Goal: Book appointment/travel/reservation

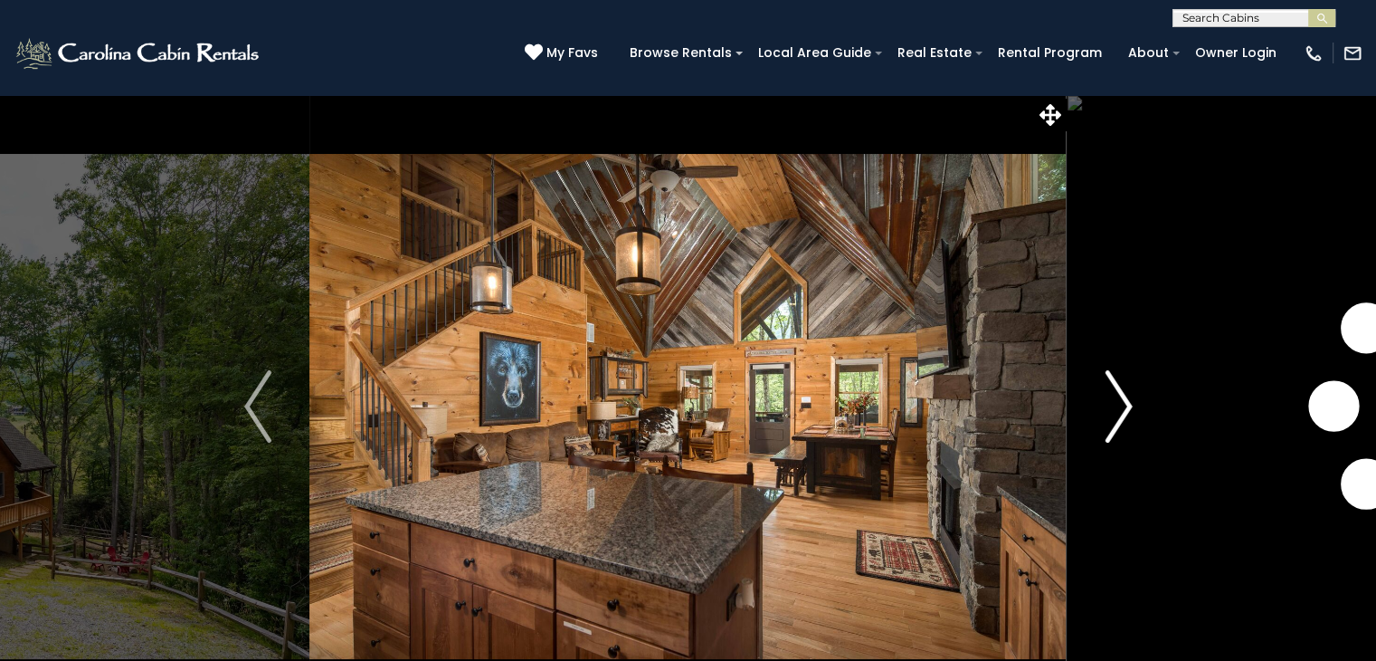
click at [1114, 406] on img "Next" at bounding box center [1118, 406] width 27 height 72
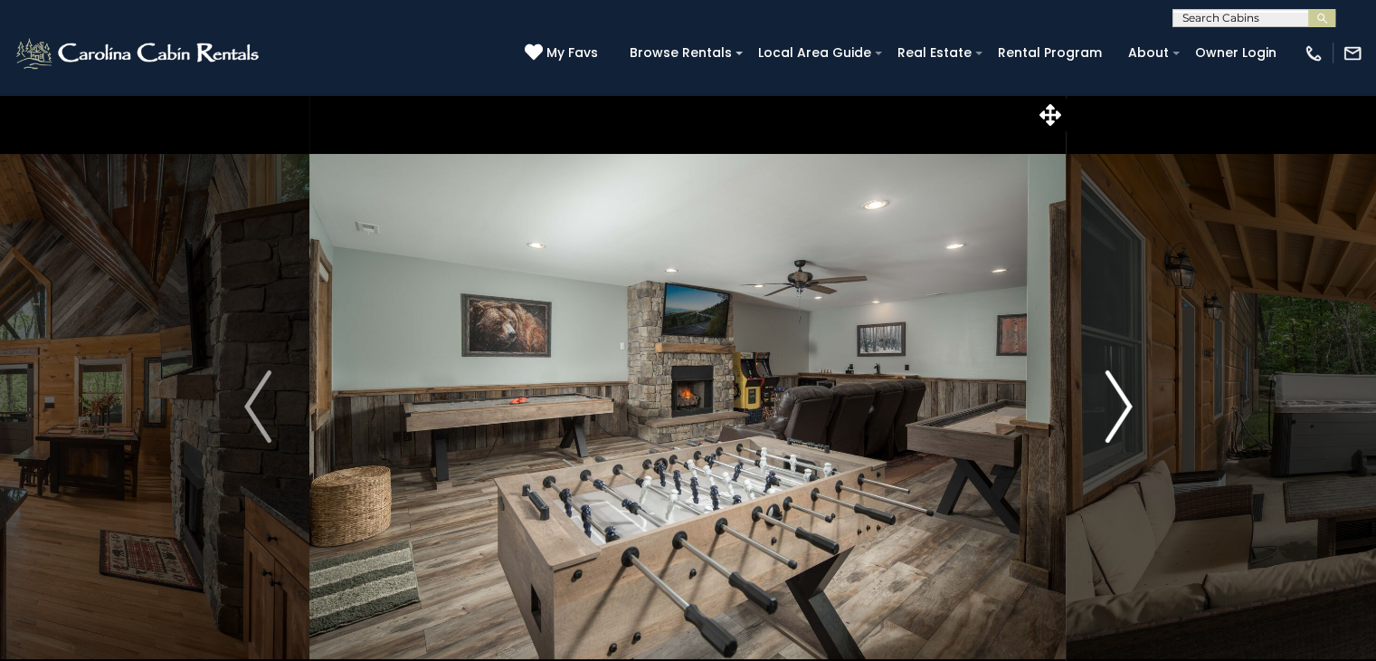
click at [1129, 404] on img "Next" at bounding box center [1118, 406] width 27 height 72
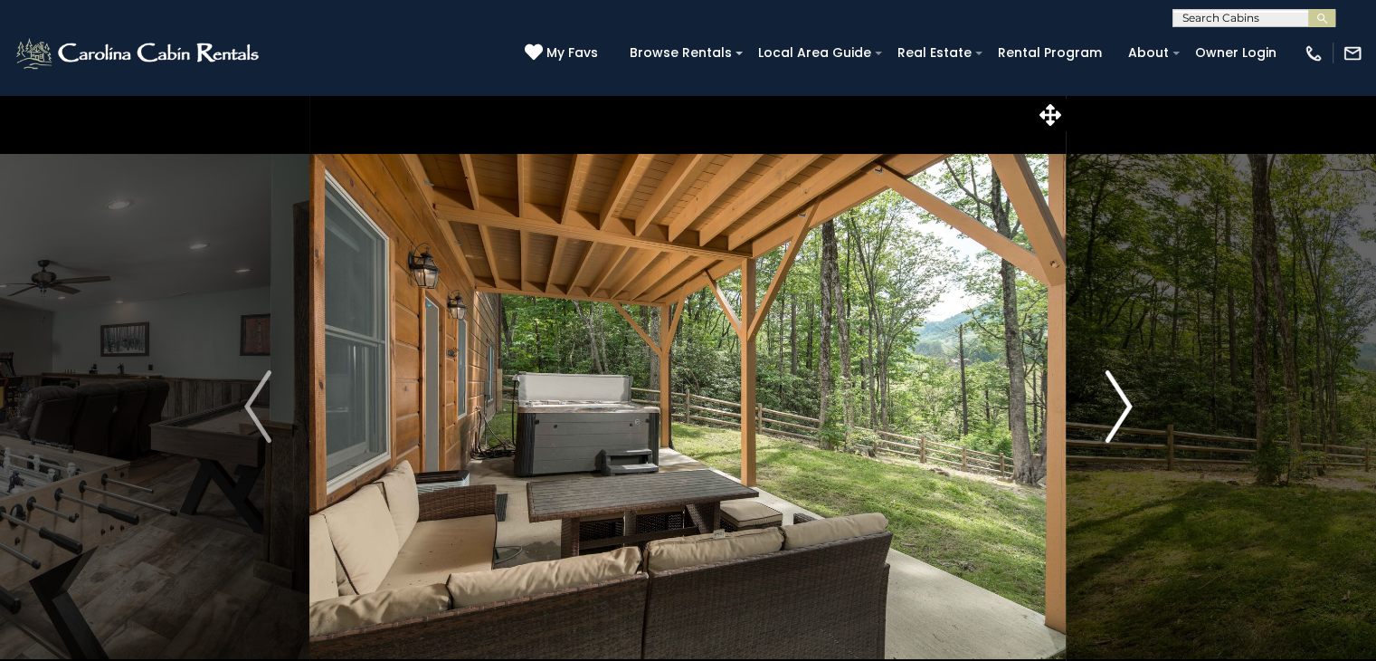
click at [1129, 404] on img "Next" at bounding box center [1118, 406] width 27 height 72
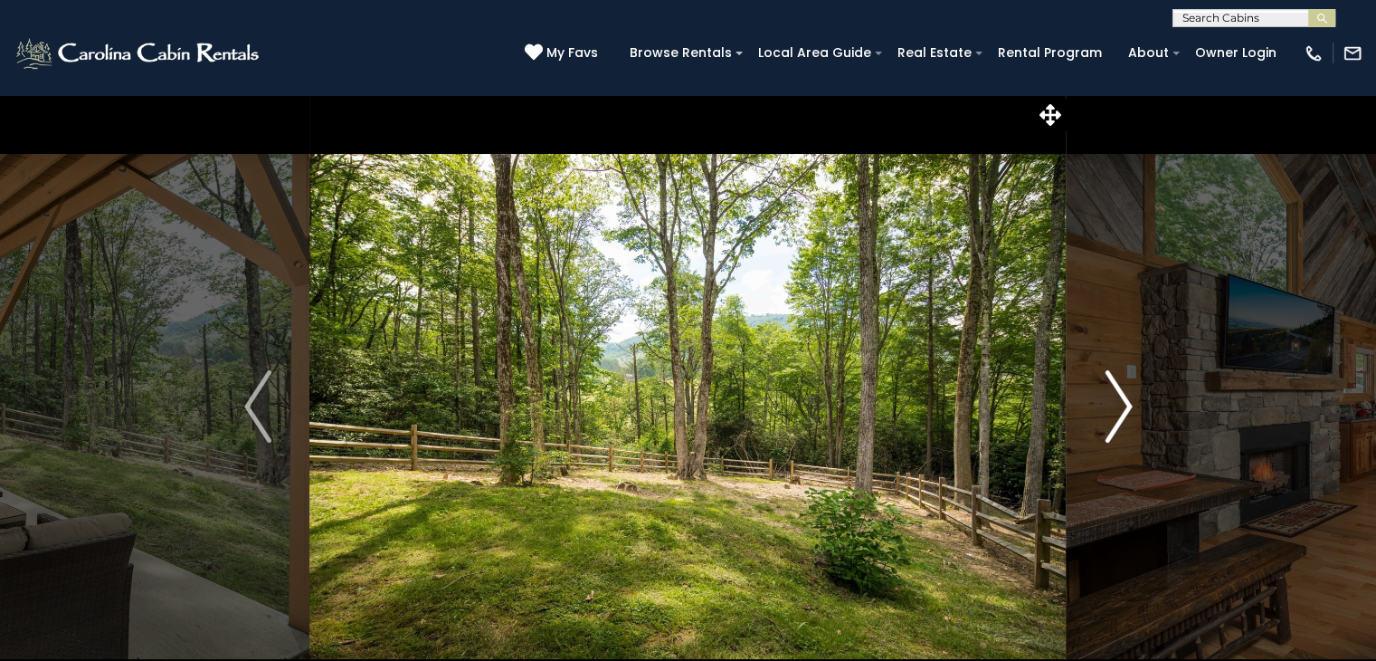
click at [1129, 404] on img "Next" at bounding box center [1118, 406] width 27 height 72
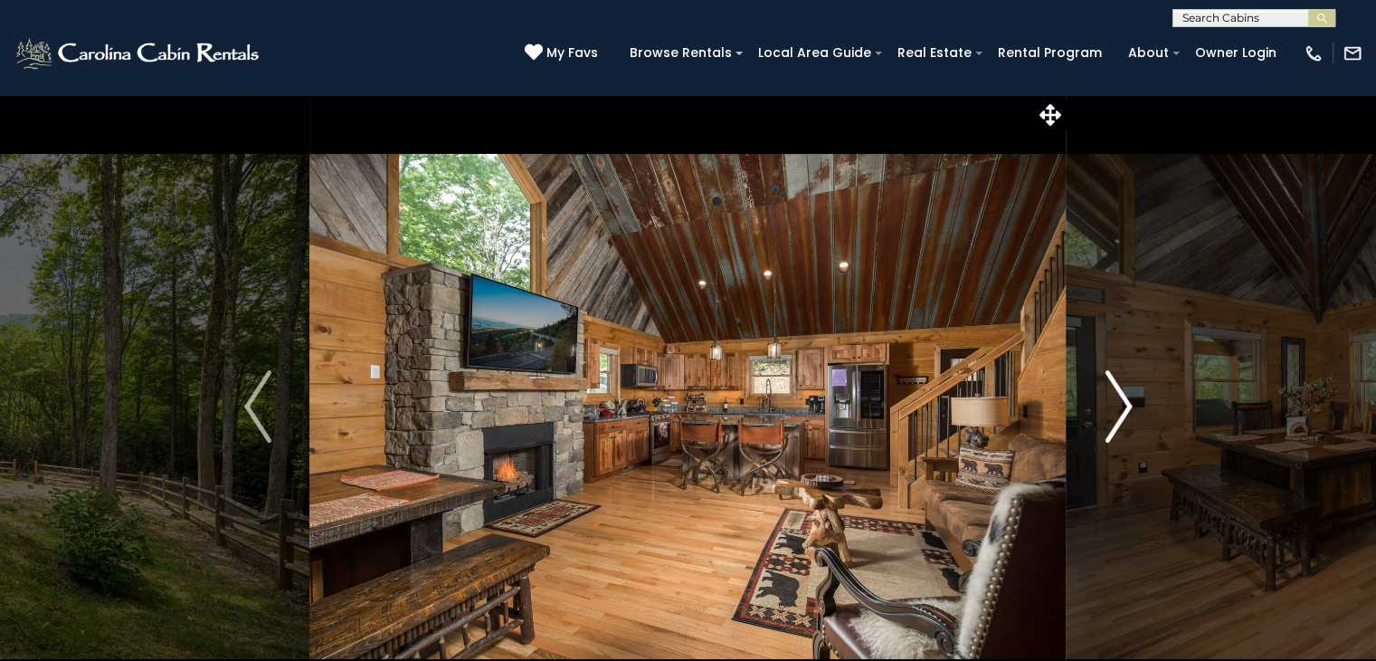
click at [1129, 404] on img "Next" at bounding box center [1118, 406] width 27 height 72
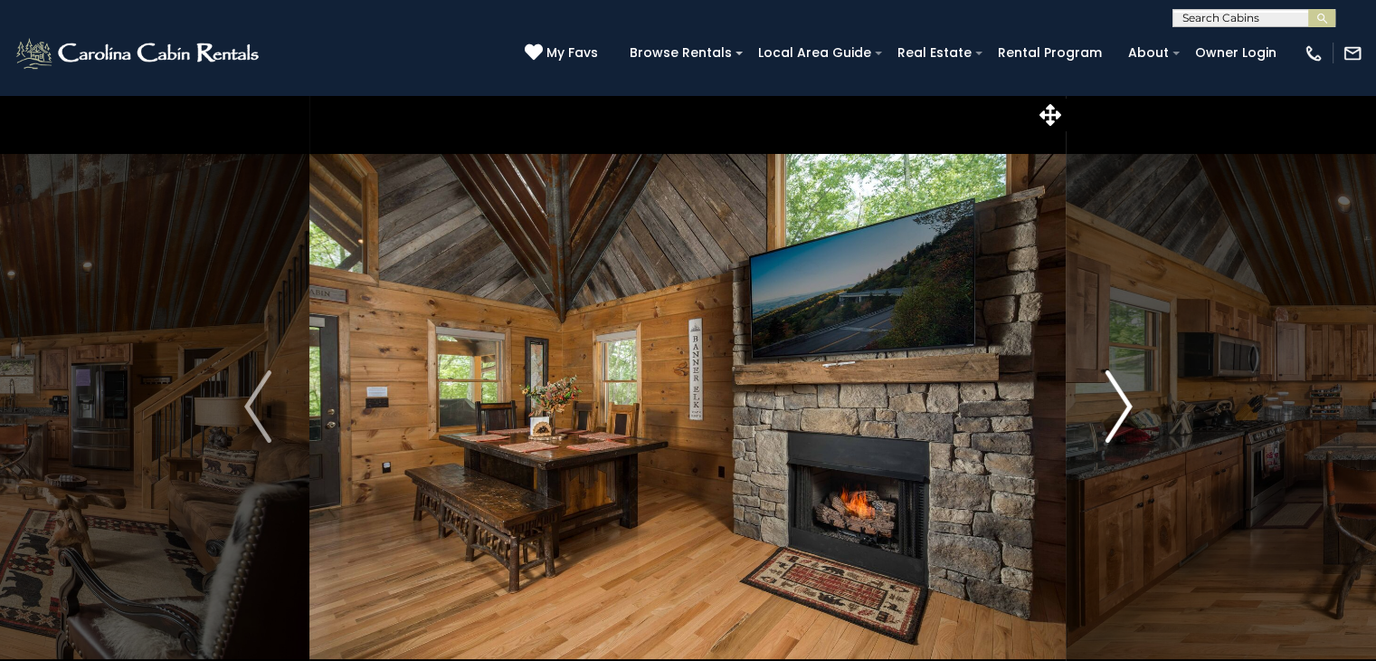
click at [1129, 404] on img "Next" at bounding box center [1118, 406] width 27 height 72
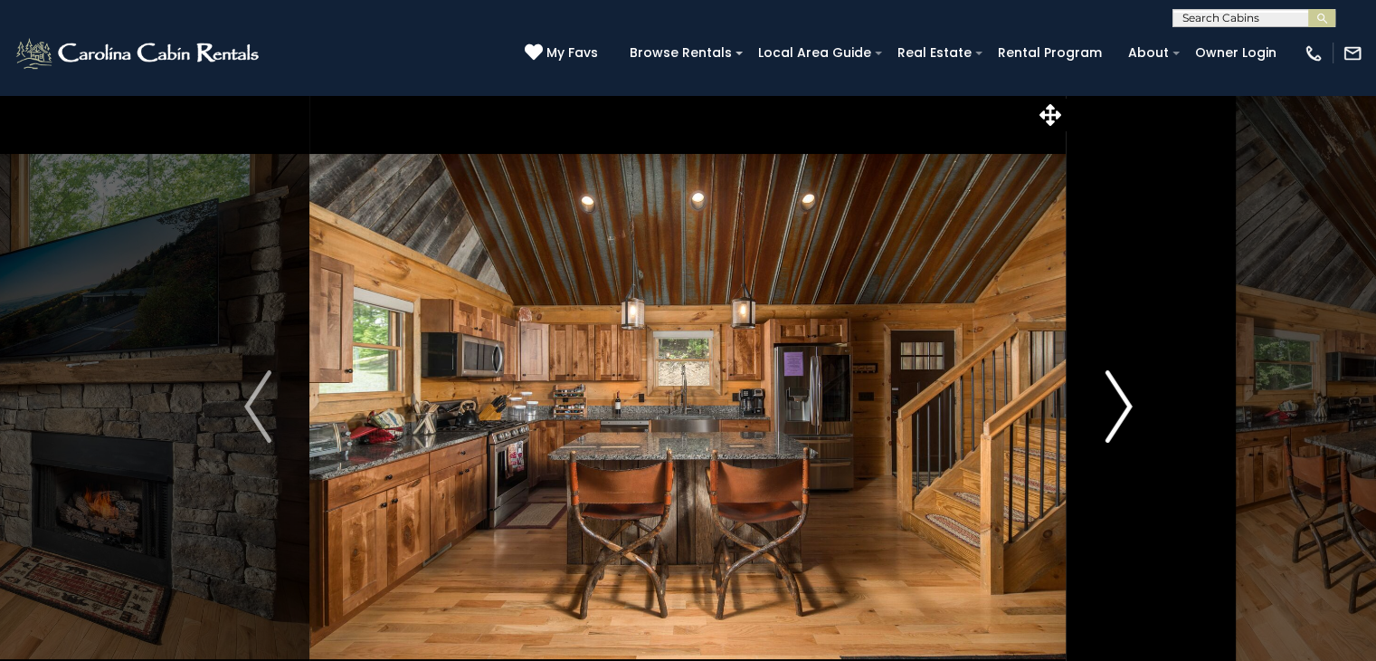
click at [1129, 404] on img "Next" at bounding box center [1118, 406] width 27 height 72
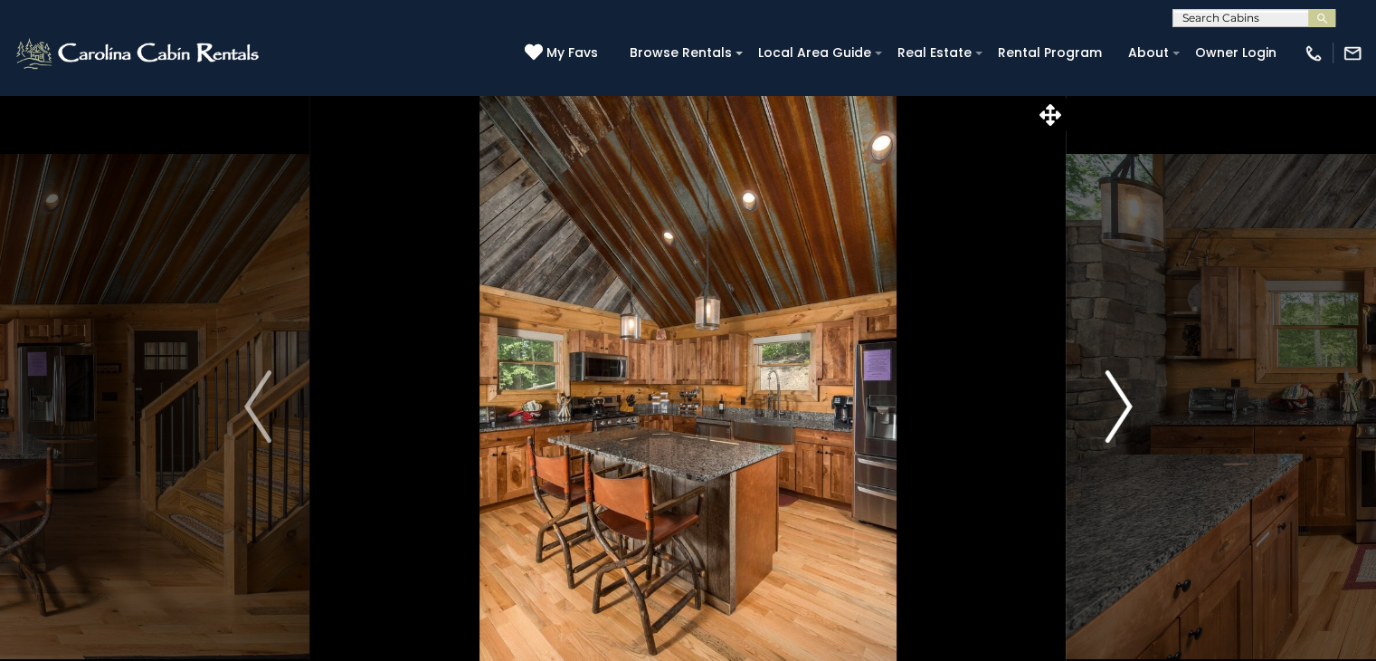
click at [1129, 404] on img "Next" at bounding box center [1118, 406] width 27 height 72
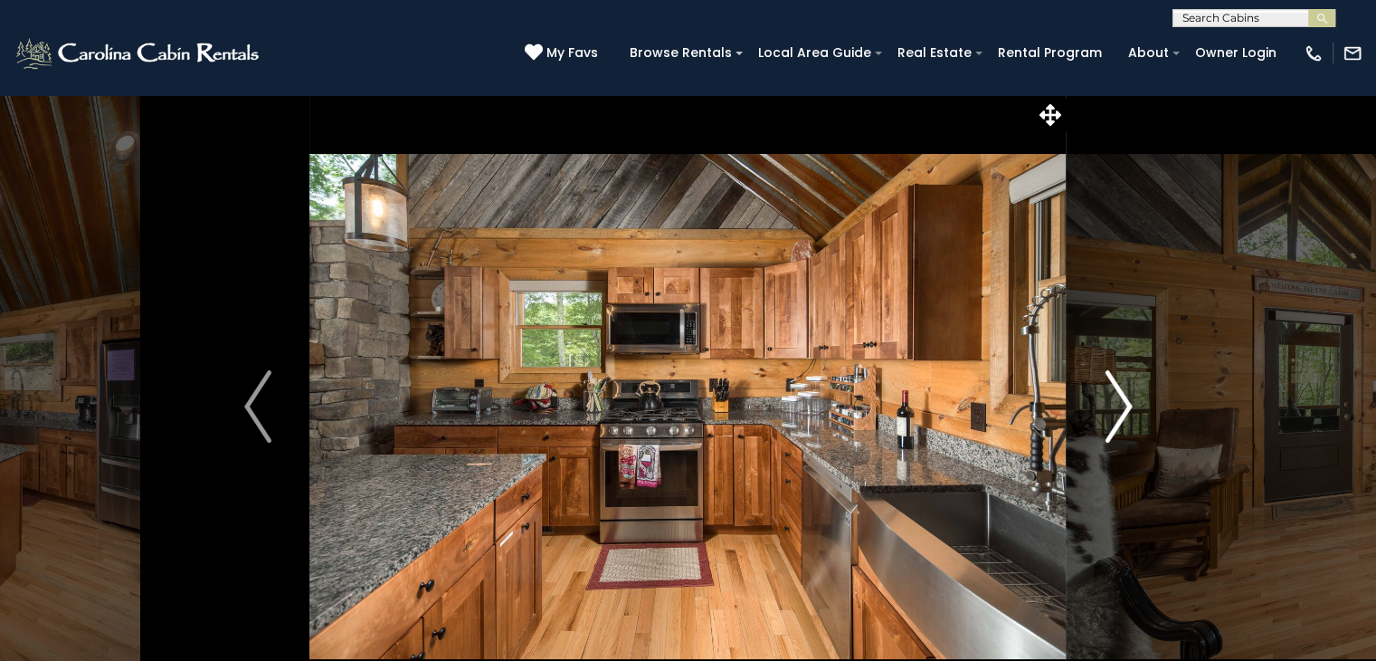
click at [1129, 404] on img "Next" at bounding box center [1118, 406] width 27 height 72
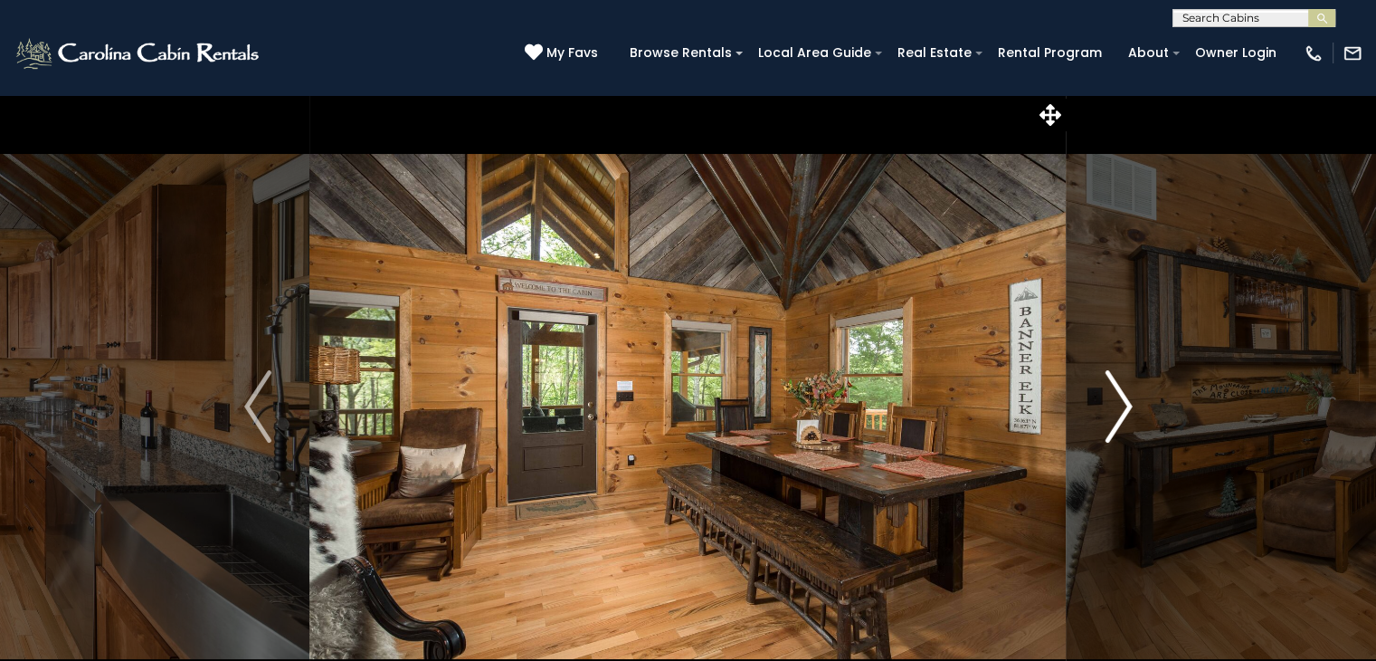
click at [1129, 404] on img "Next" at bounding box center [1118, 406] width 27 height 72
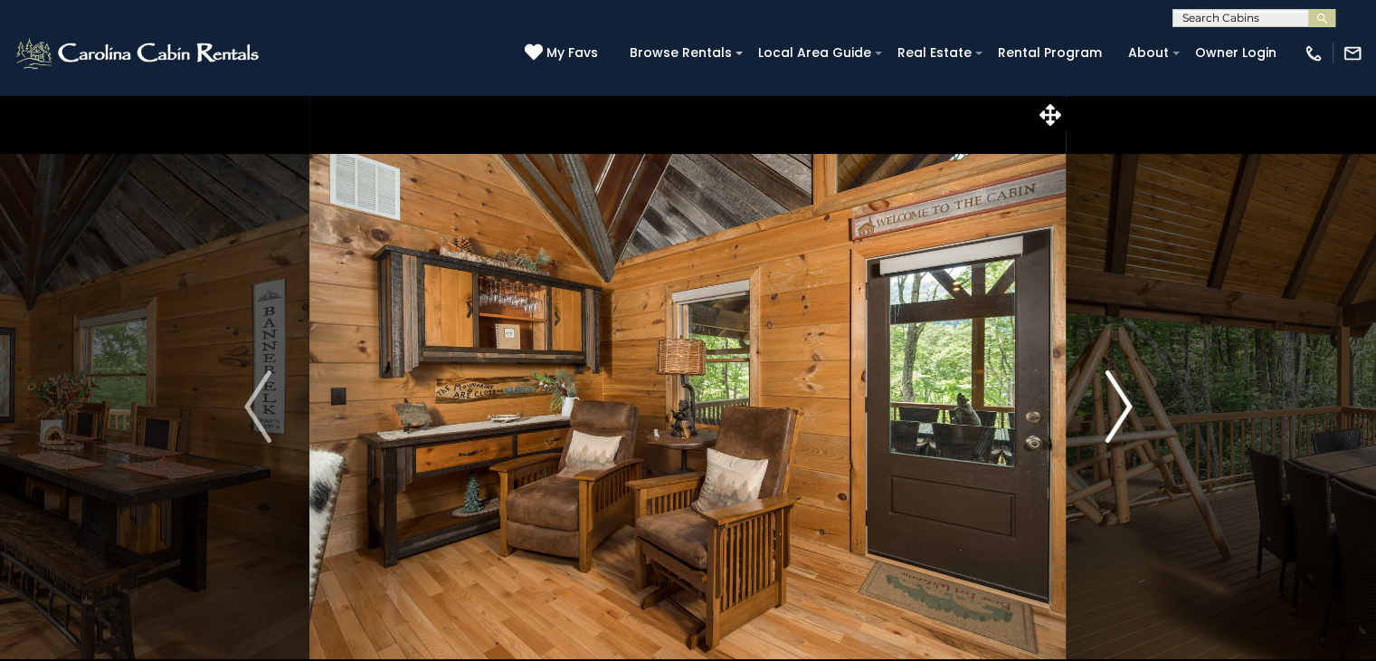
click at [1129, 404] on img "Next" at bounding box center [1118, 406] width 27 height 72
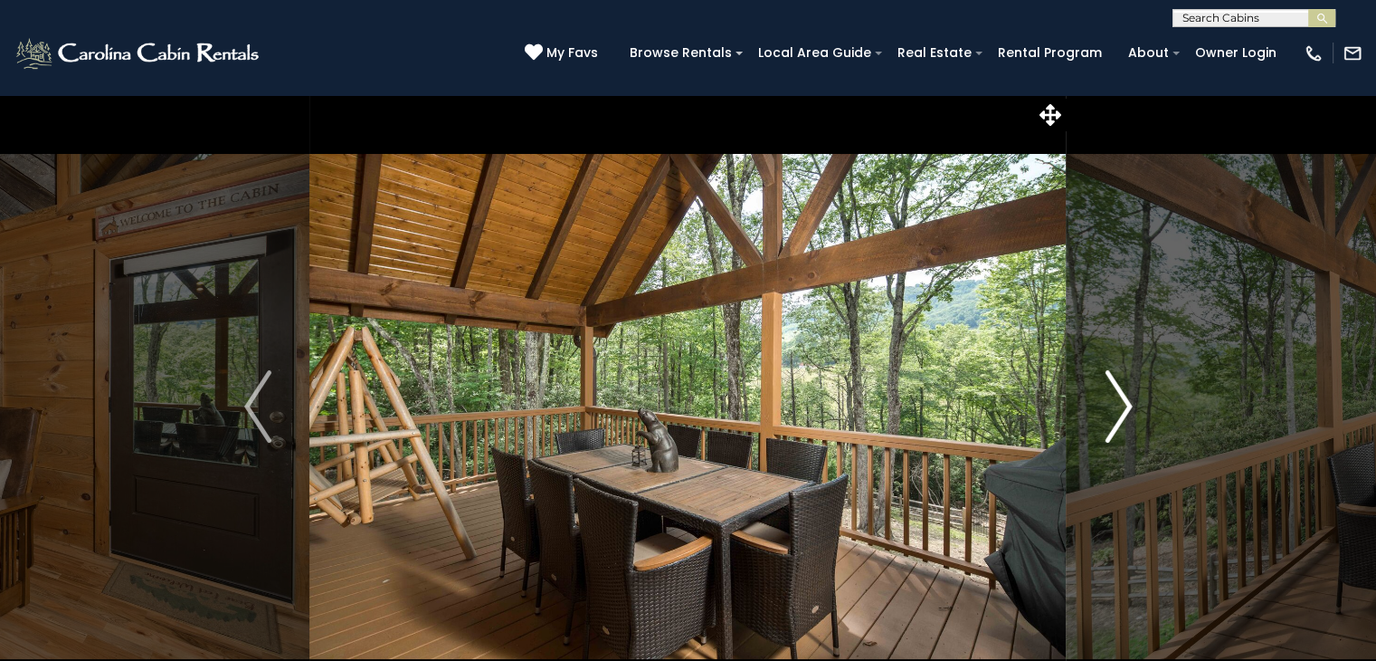
click at [1129, 404] on img "Next" at bounding box center [1118, 406] width 27 height 72
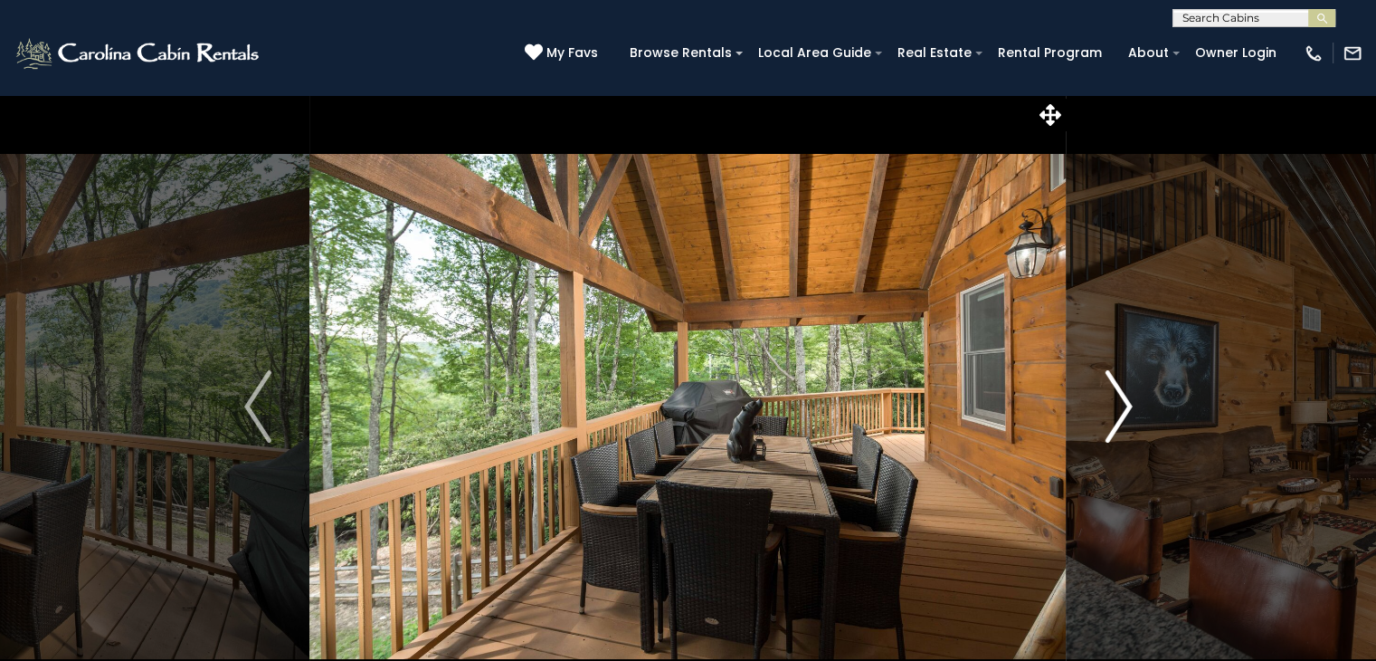
click at [1129, 404] on img "Next" at bounding box center [1118, 406] width 27 height 72
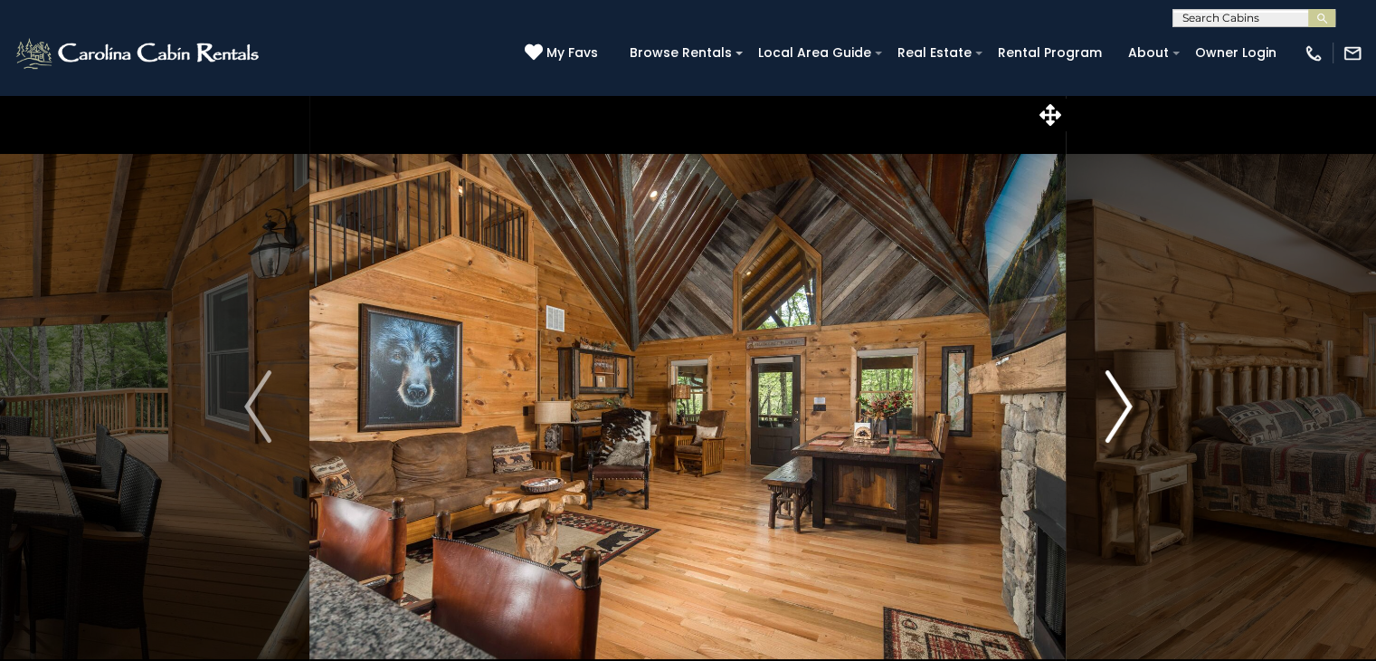
click at [1129, 404] on img "Next" at bounding box center [1118, 406] width 27 height 72
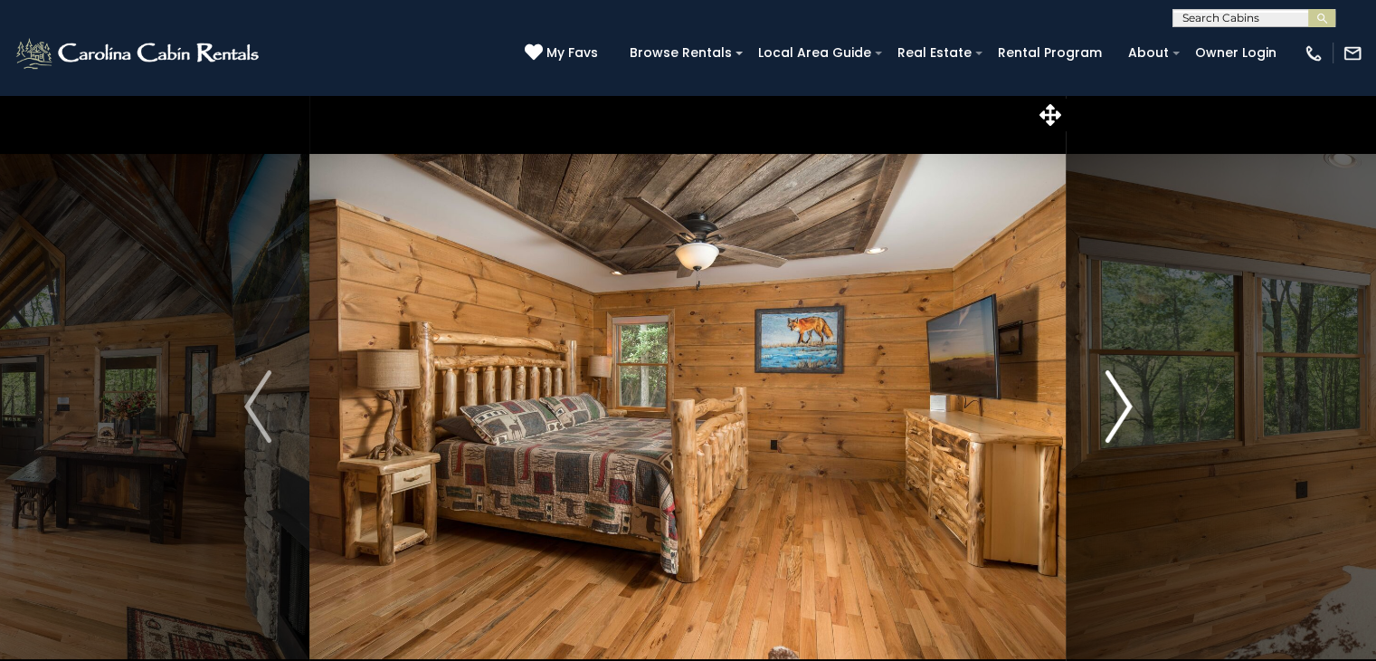
click at [1129, 404] on img "Next" at bounding box center [1118, 406] width 27 height 72
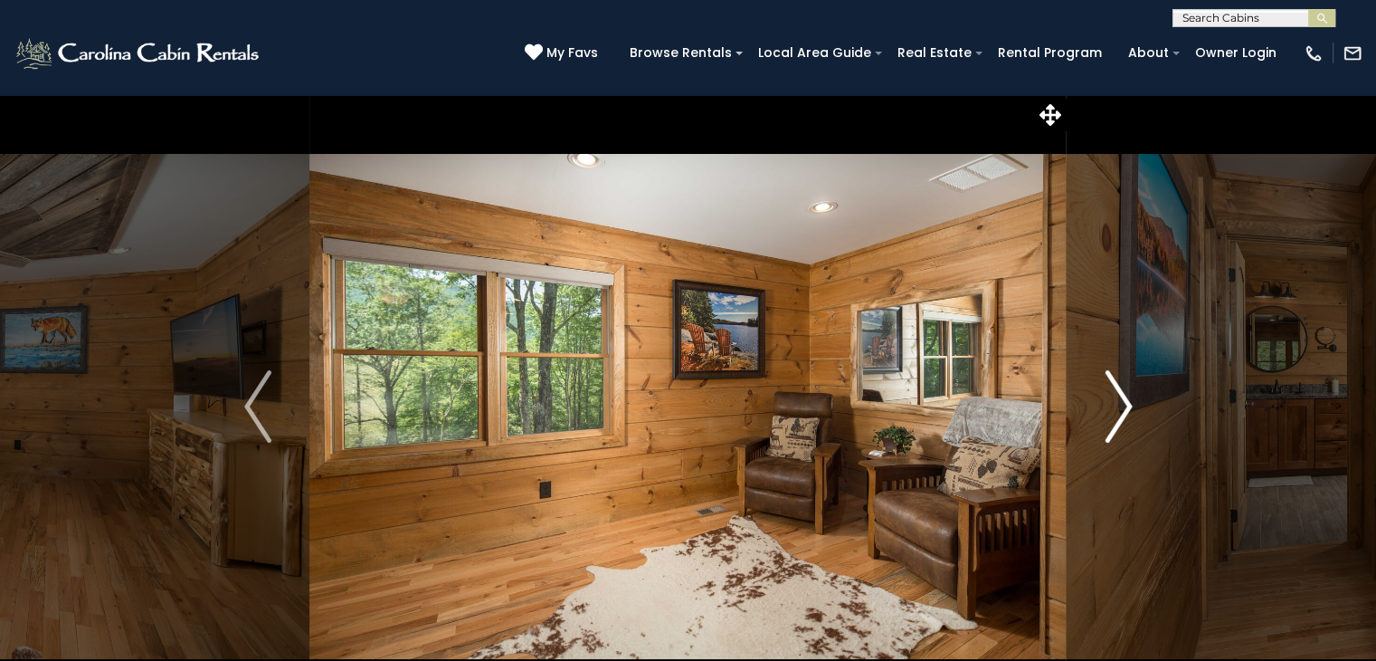
click at [1129, 404] on img "Next" at bounding box center [1118, 406] width 27 height 72
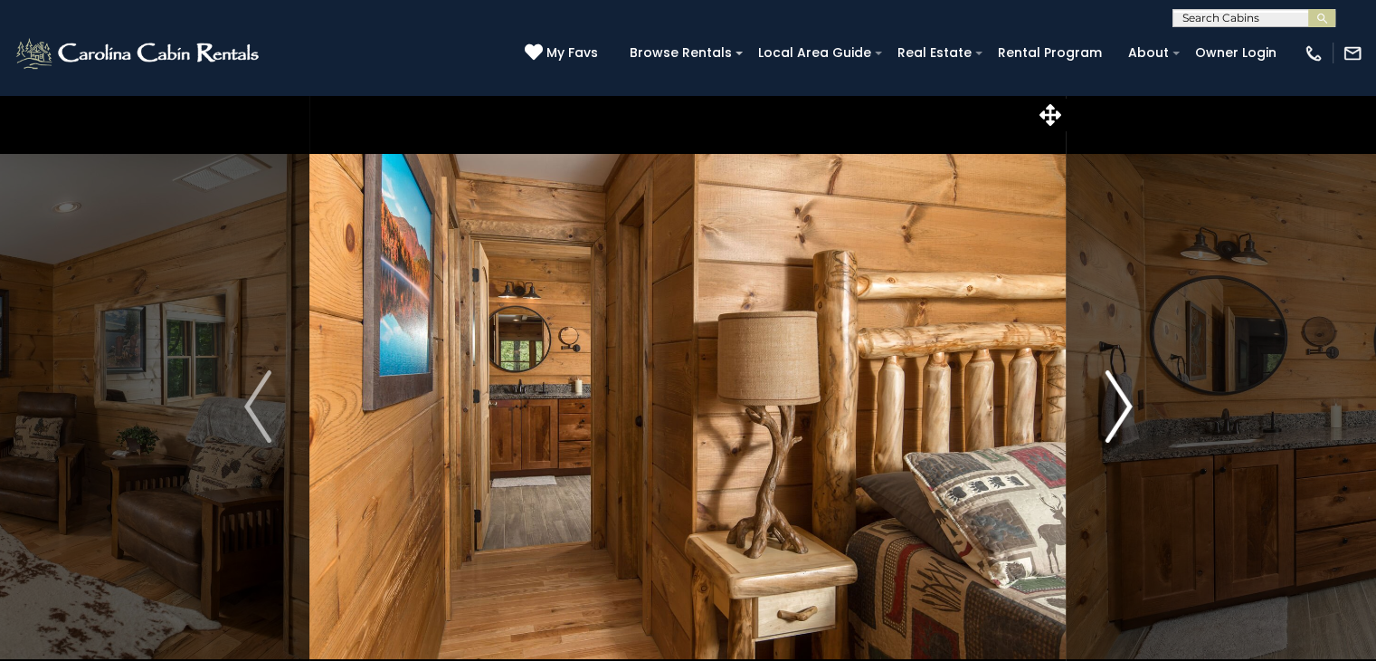
click at [1129, 404] on img "Next" at bounding box center [1118, 406] width 27 height 72
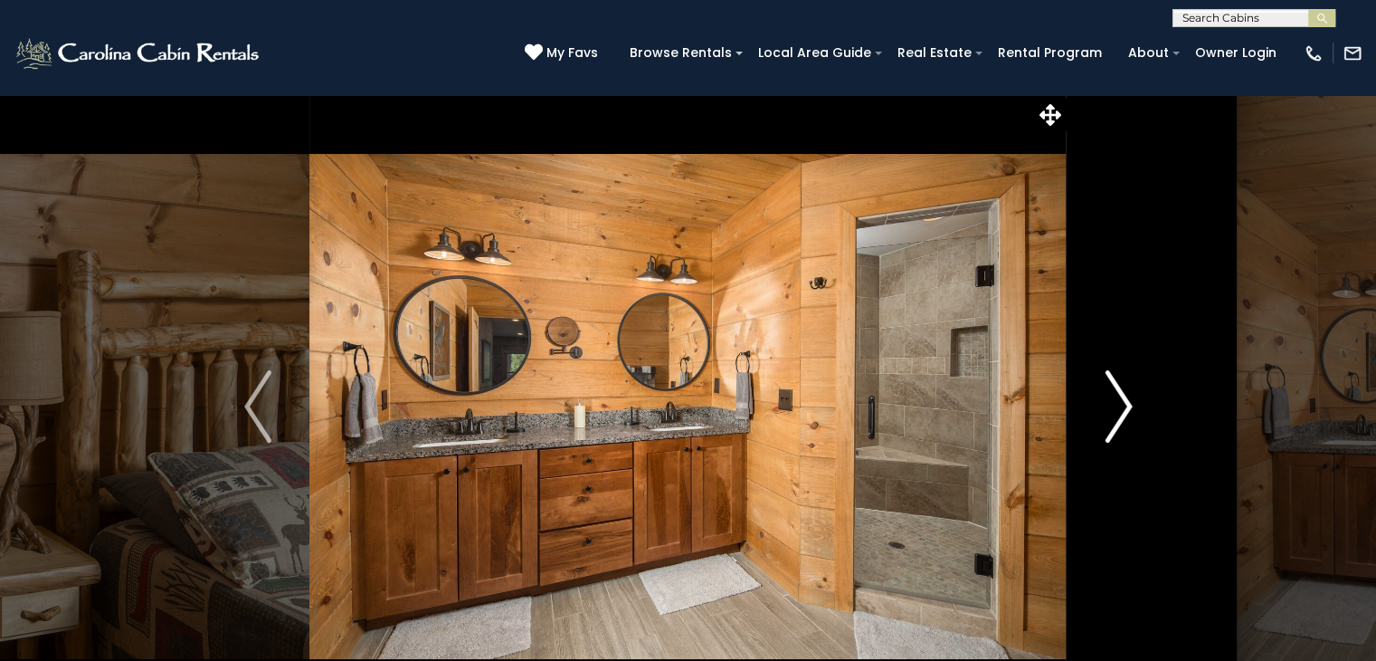
click at [1129, 404] on img "Next" at bounding box center [1118, 406] width 27 height 72
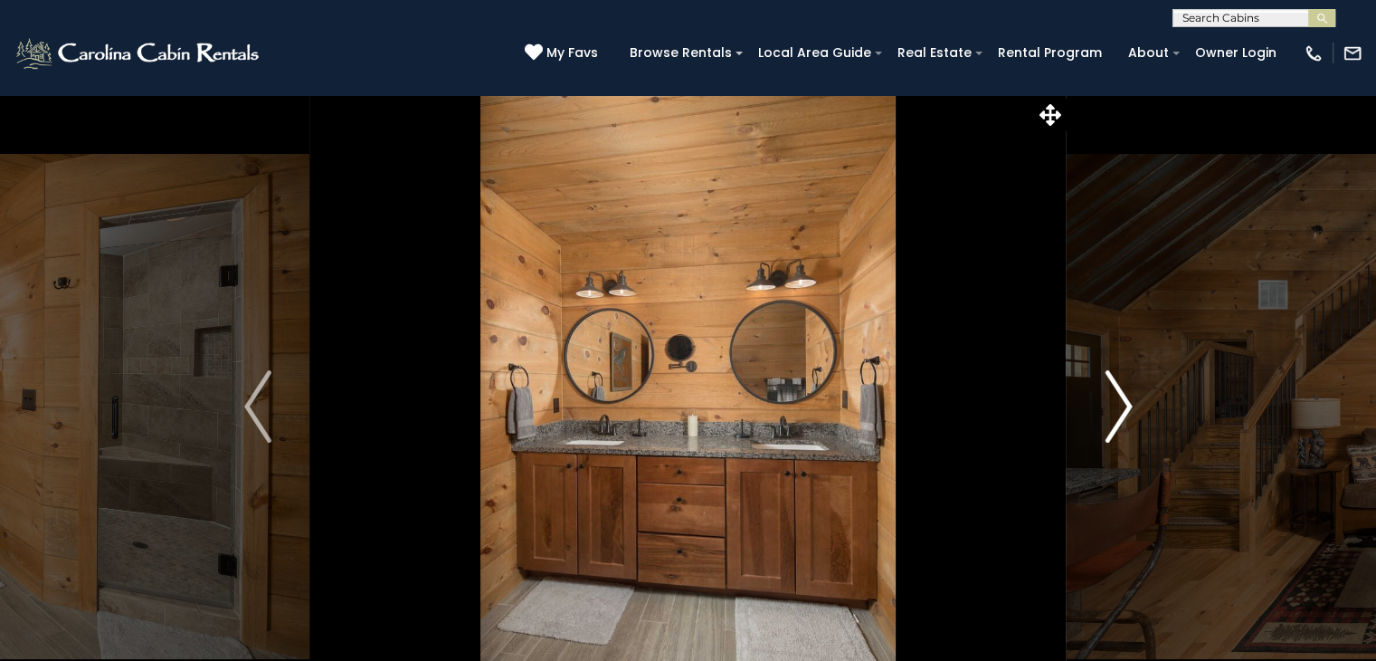
click at [1129, 404] on img "Next" at bounding box center [1118, 406] width 27 height 72
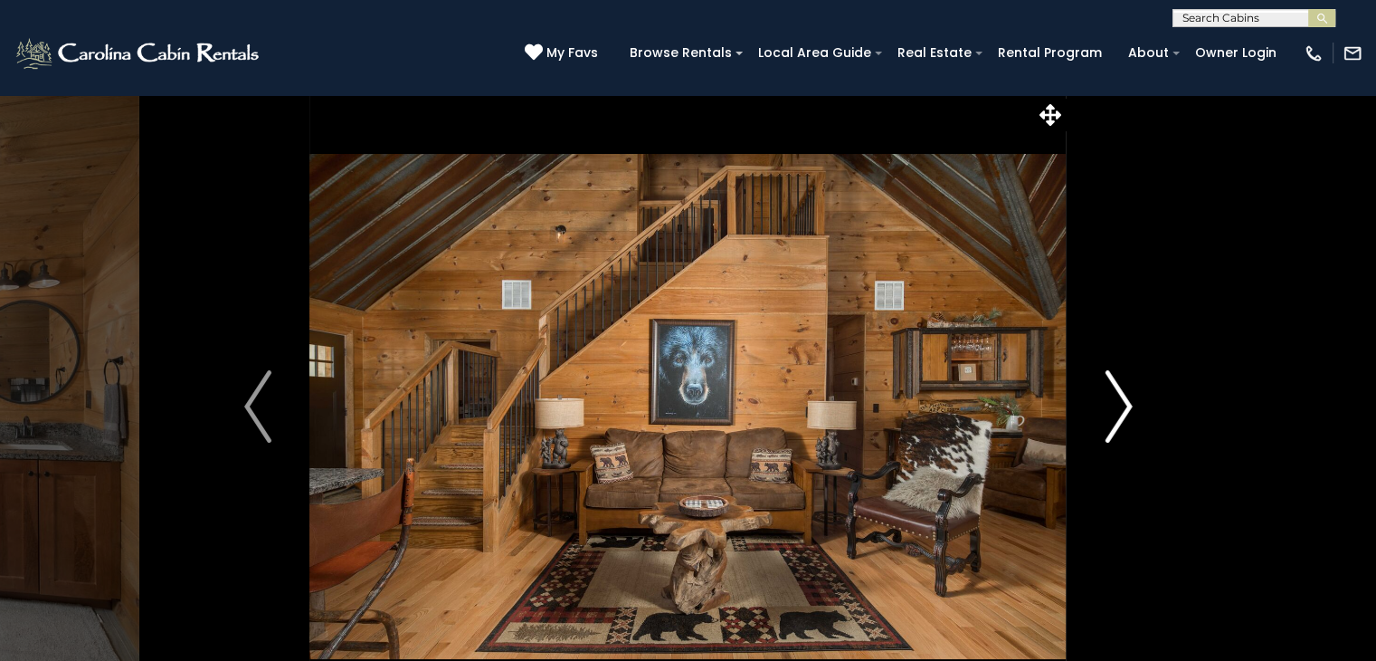
click at [1129, 404] on img "Next" at bounding box center [1118, 406] width 27 height 72
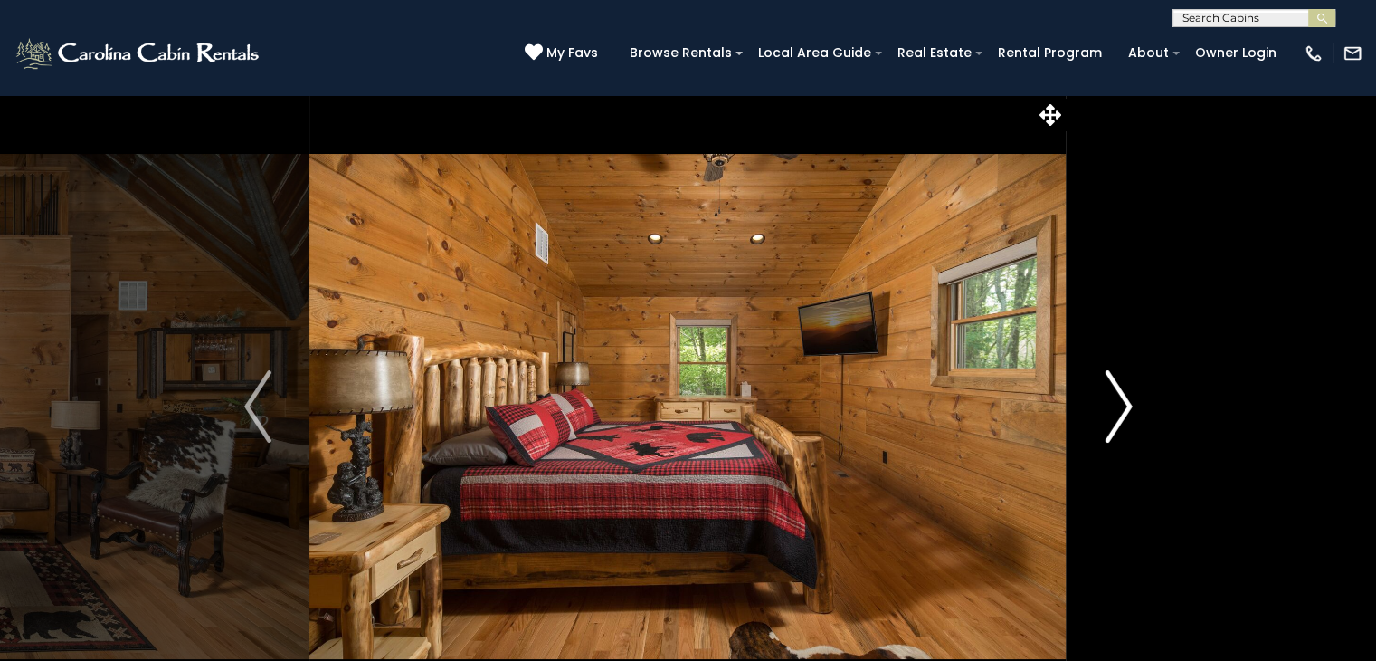
click at [1129, 404] on img "Next" at bounding box center [1118, 406] width 27 height 72
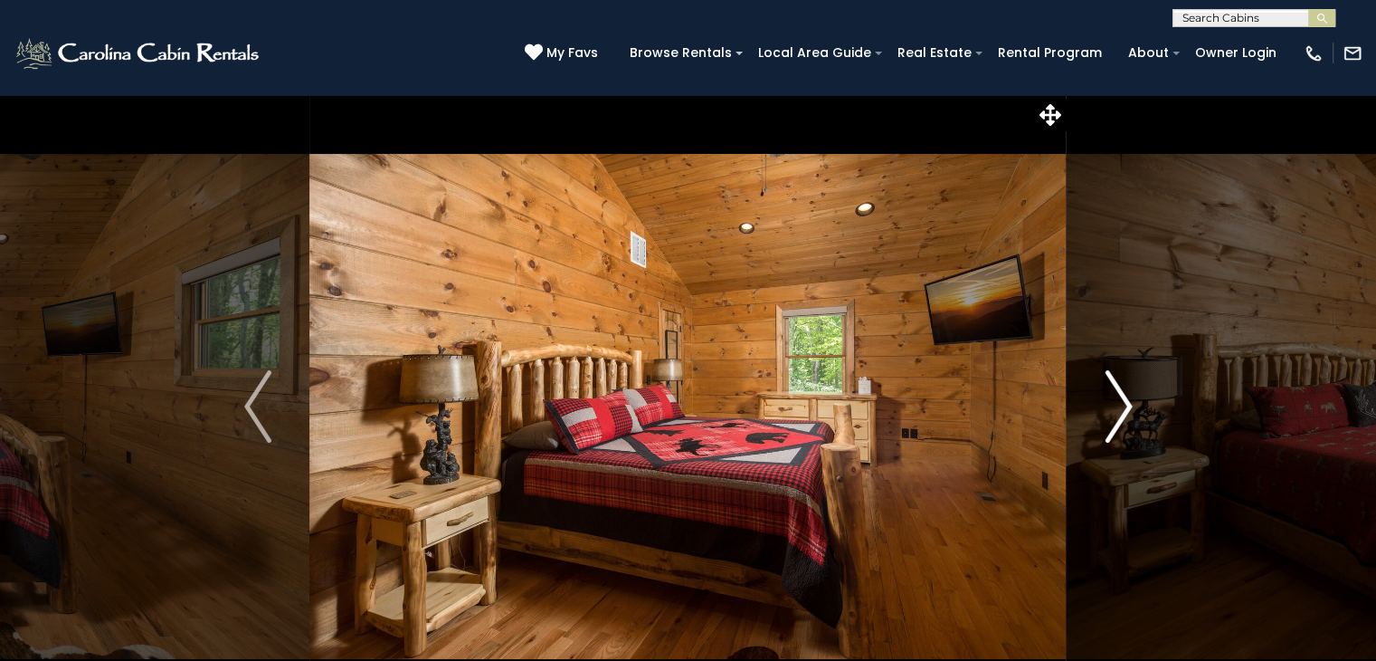
click at [1129, 404] on img "Next" at bounding box center [1118, 406] width 27 height 72
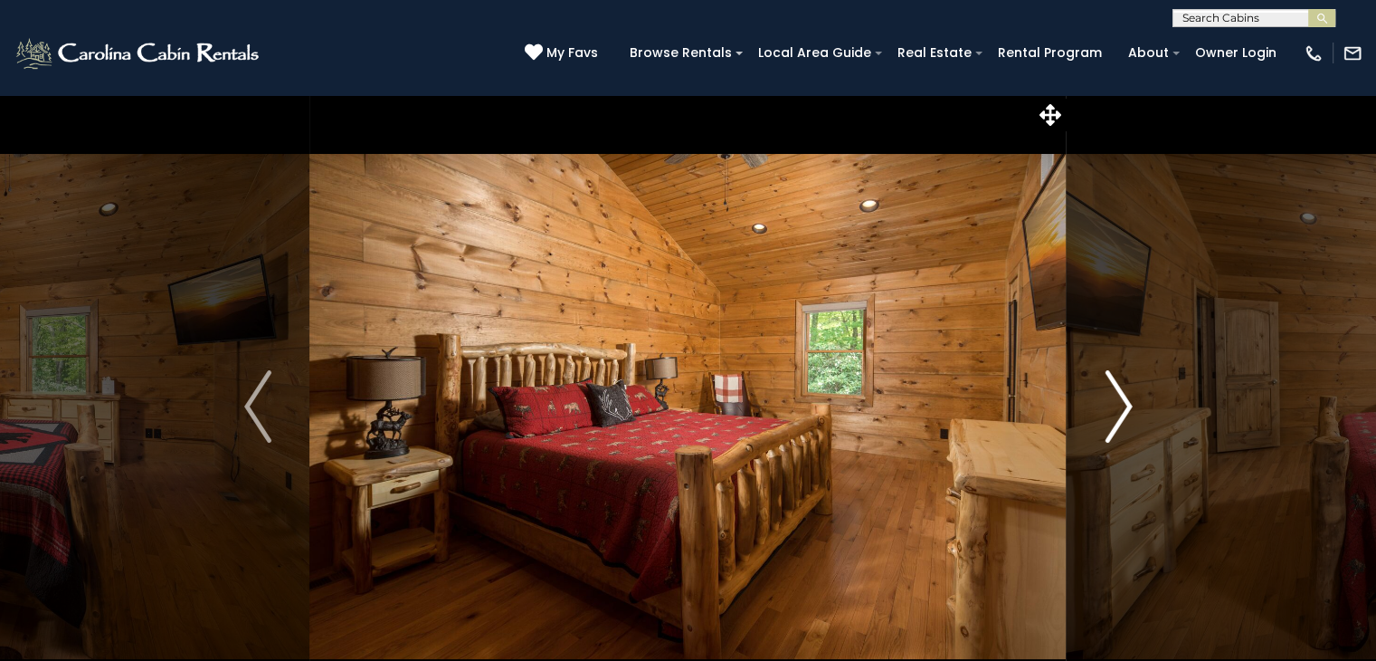
click at [1129, 404] on img "Next" at bounding box center [1118, 406] width 27 height 72
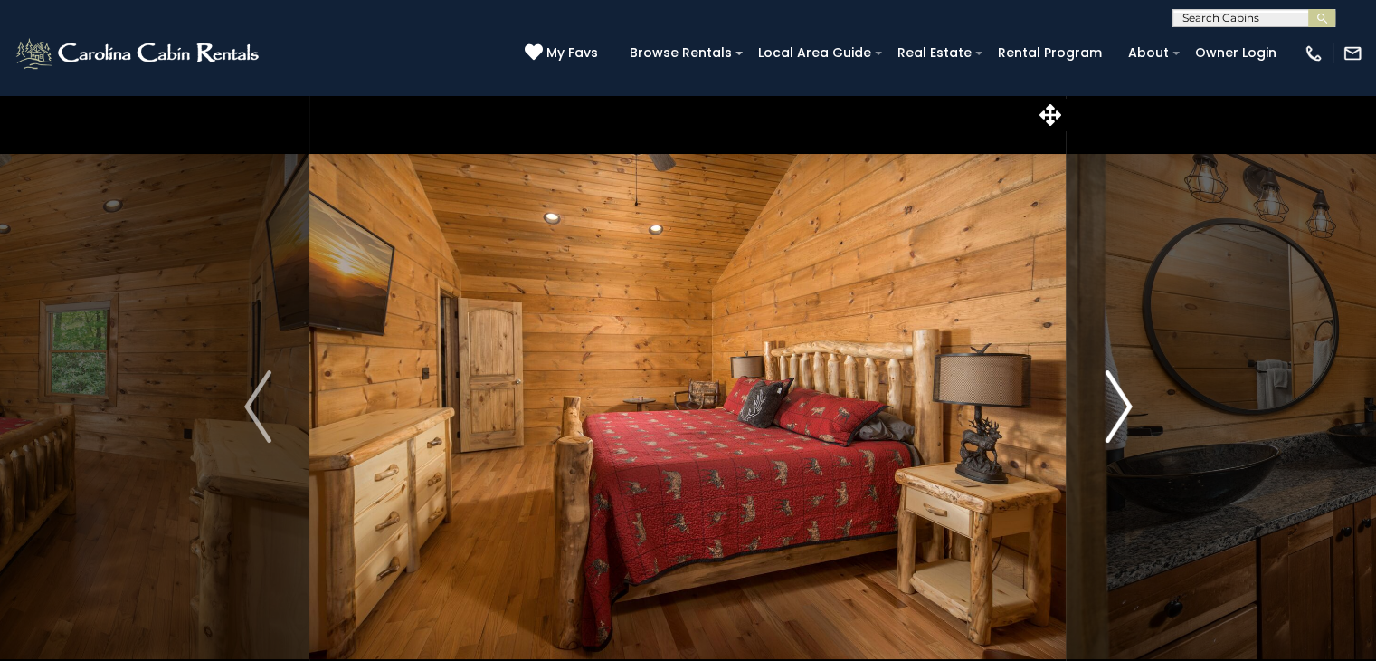
click at [1129, 404] on img "Next" at bounding box center [1118, 406] width 27 height 72
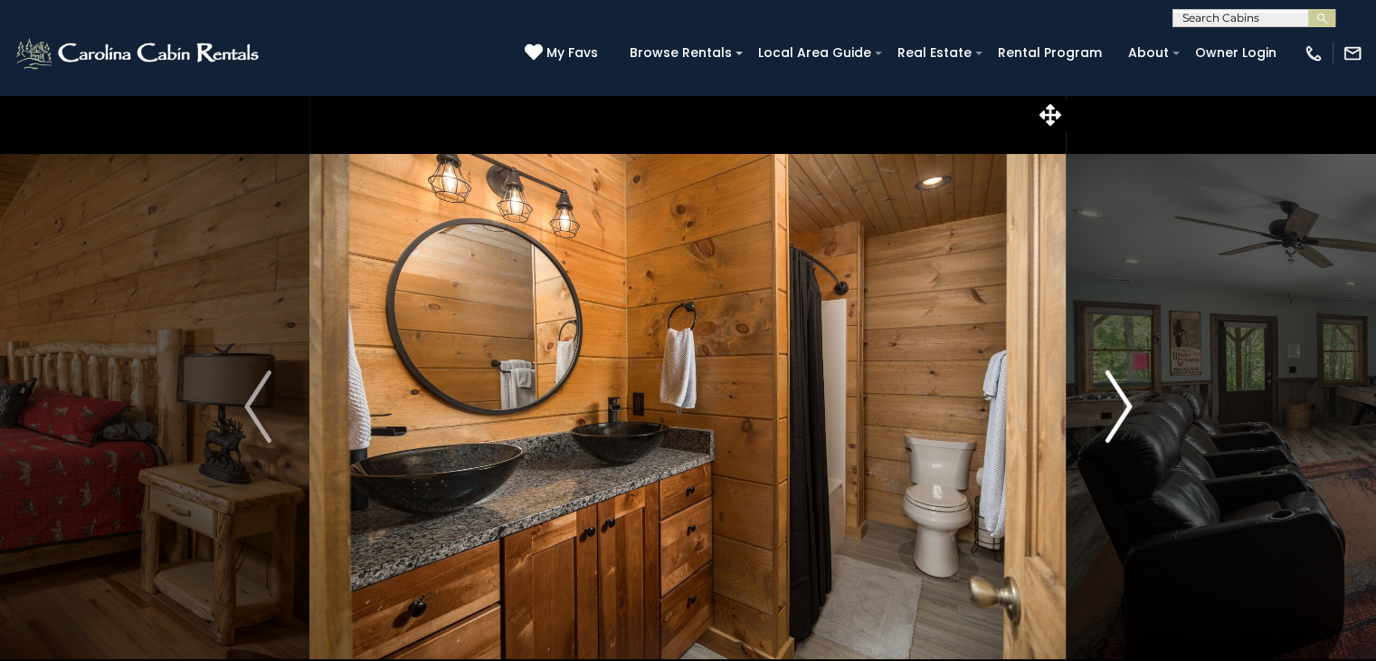
click at [1129, 404] on img "Next" at bounding box center [1118, 406] width 27 height 72
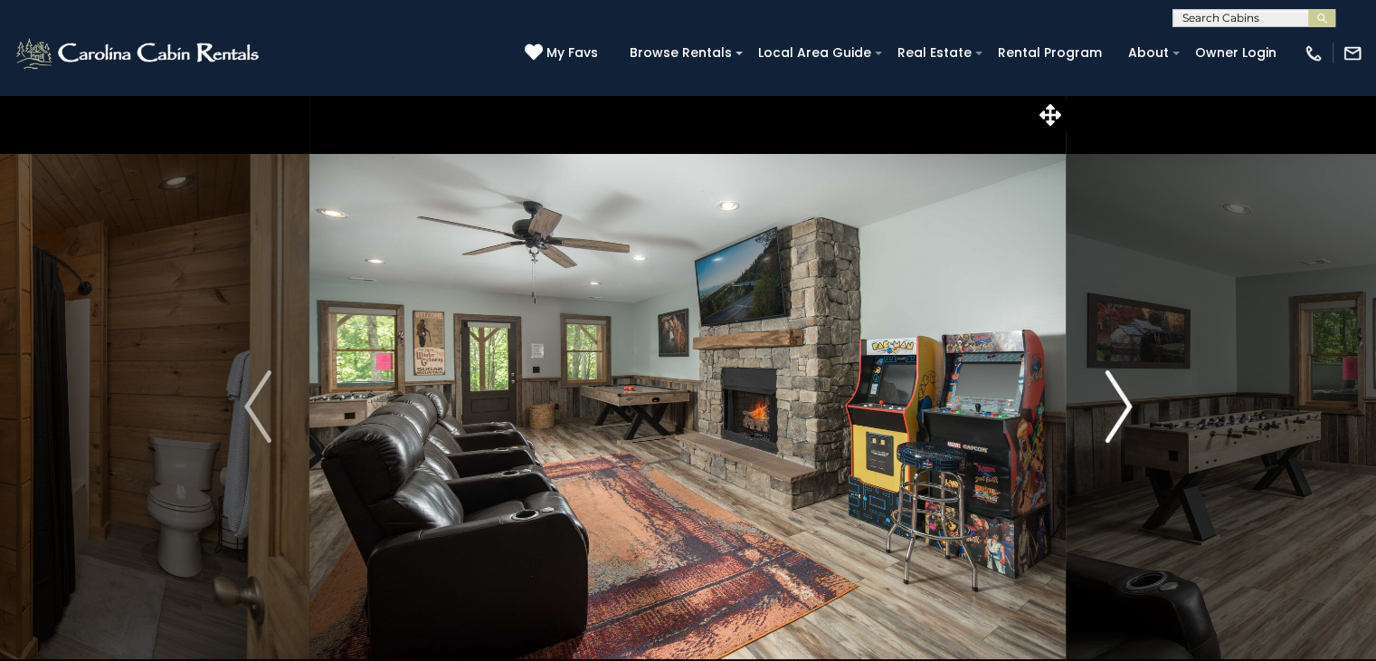
click at [1129, 404] on img "Next" at bounding box center [1118, 406] width 27 height 72
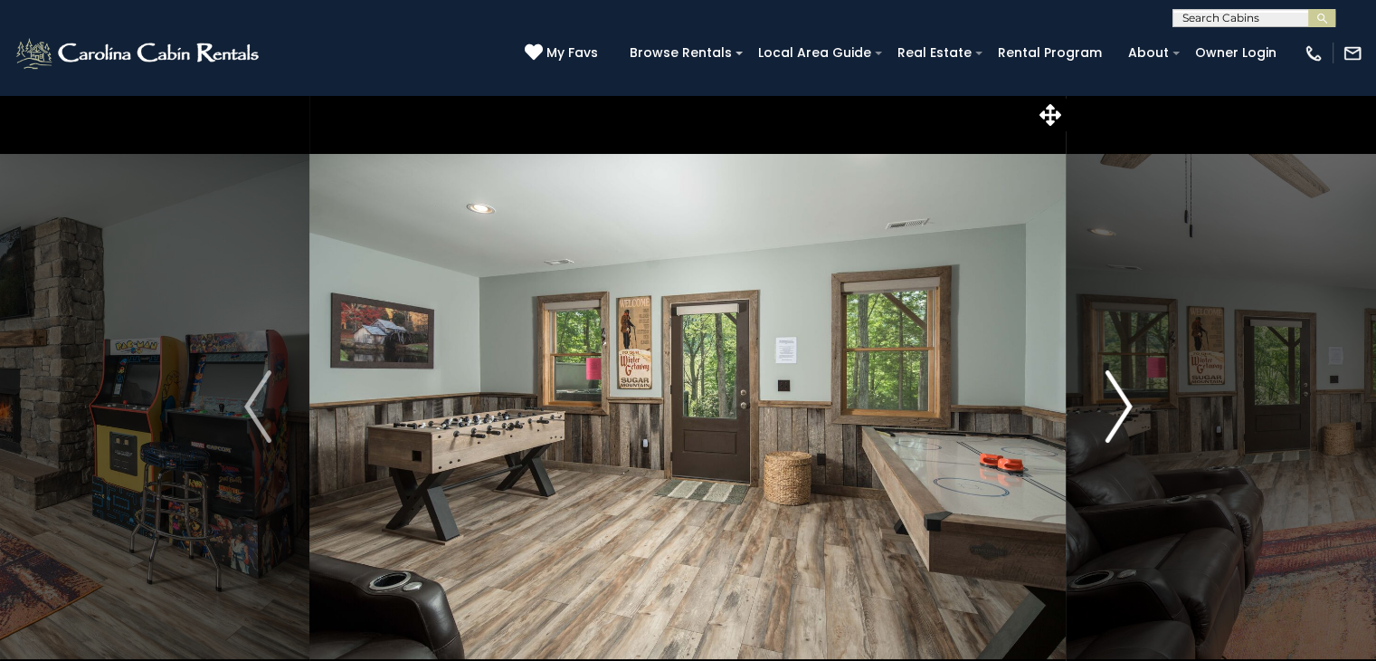
click at [1129, 404] on img "Next" at bounding box center [1118, 406] width 27 height 72
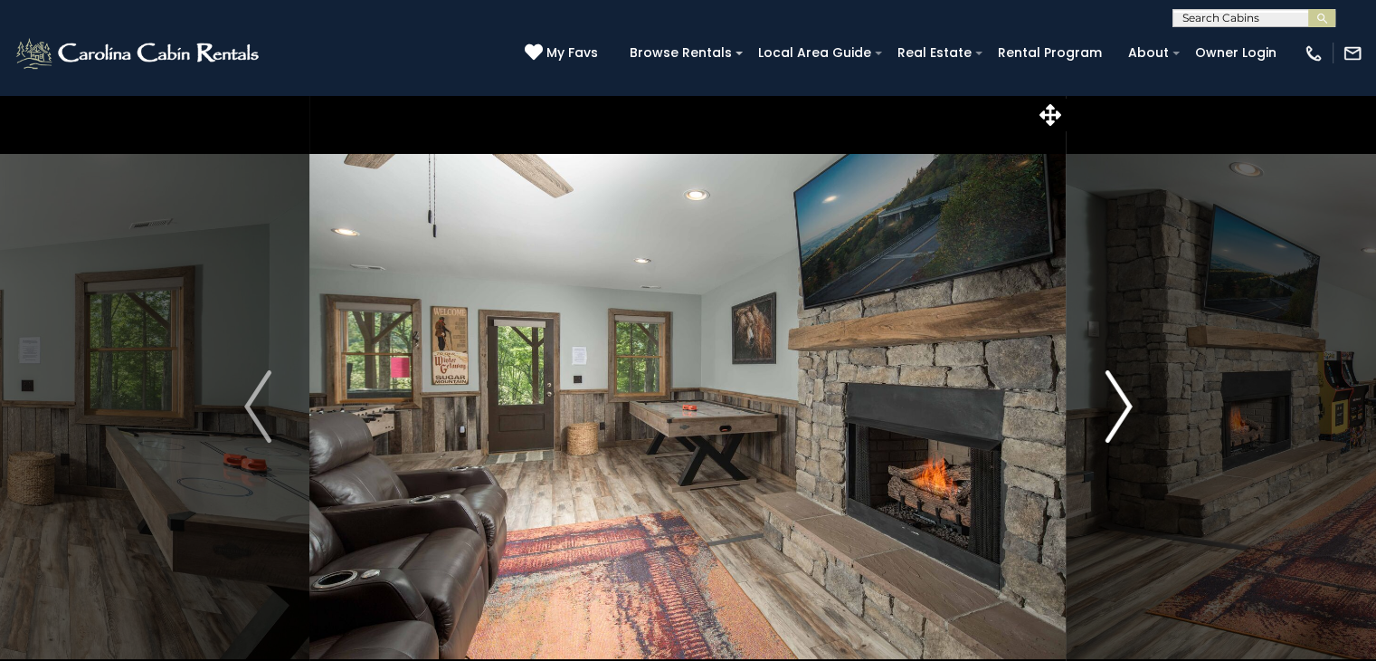
click at [1129, 404] on img "Next" at bounding box center [1118, 406] width 27 height 72
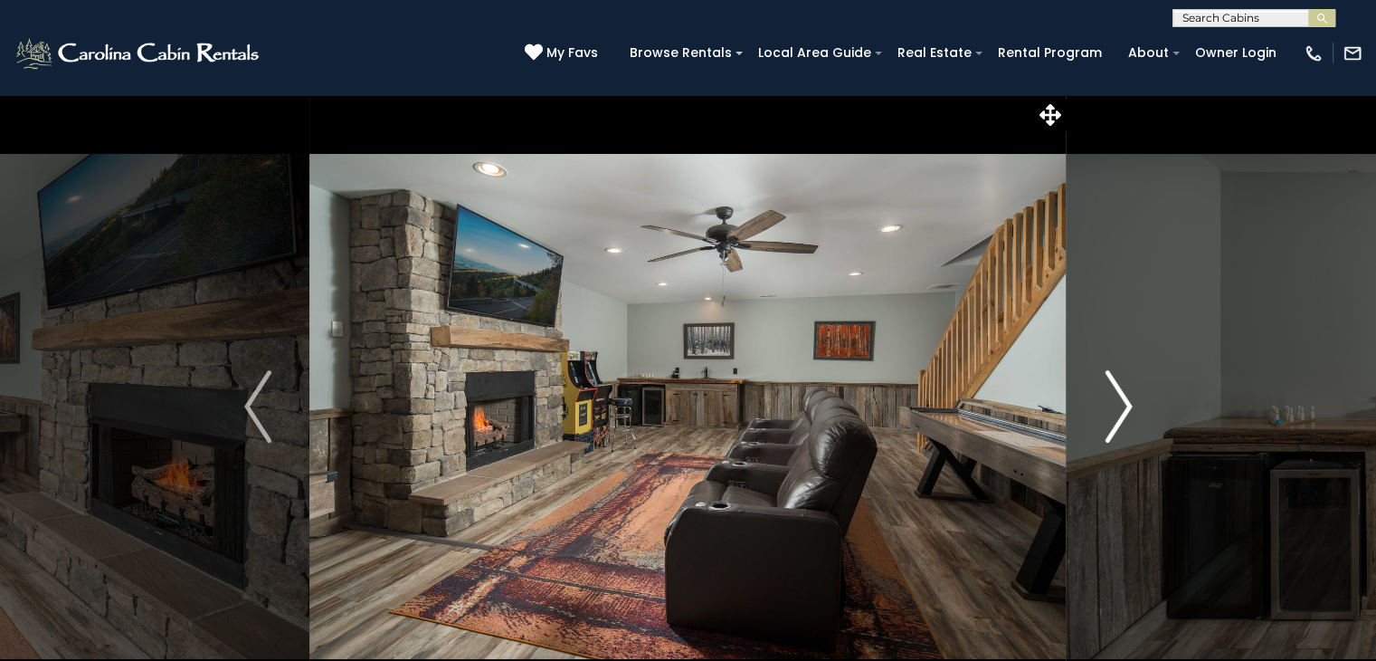
click at [1129, 404] on img "Next" at bounding box center [1118, 406] width 27 height 72
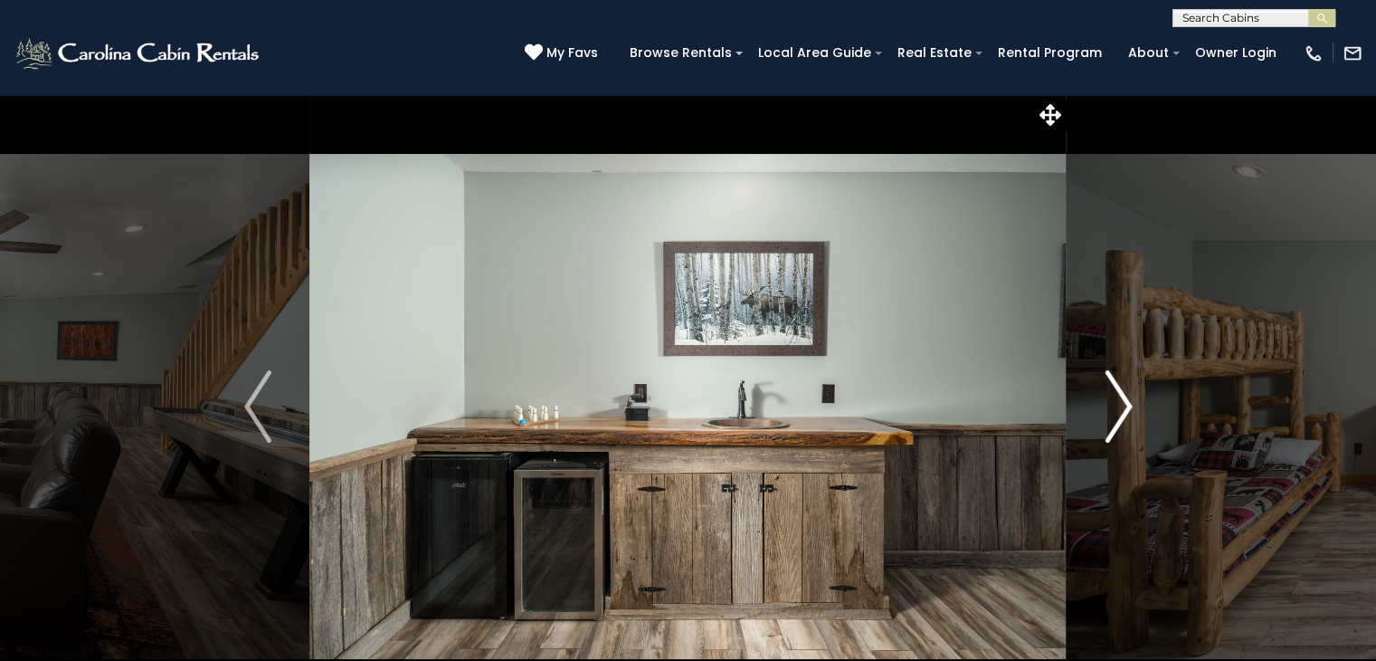
click at [1129, 403] on img "Next" at bounding box center [1118, 406] width 27 height 72
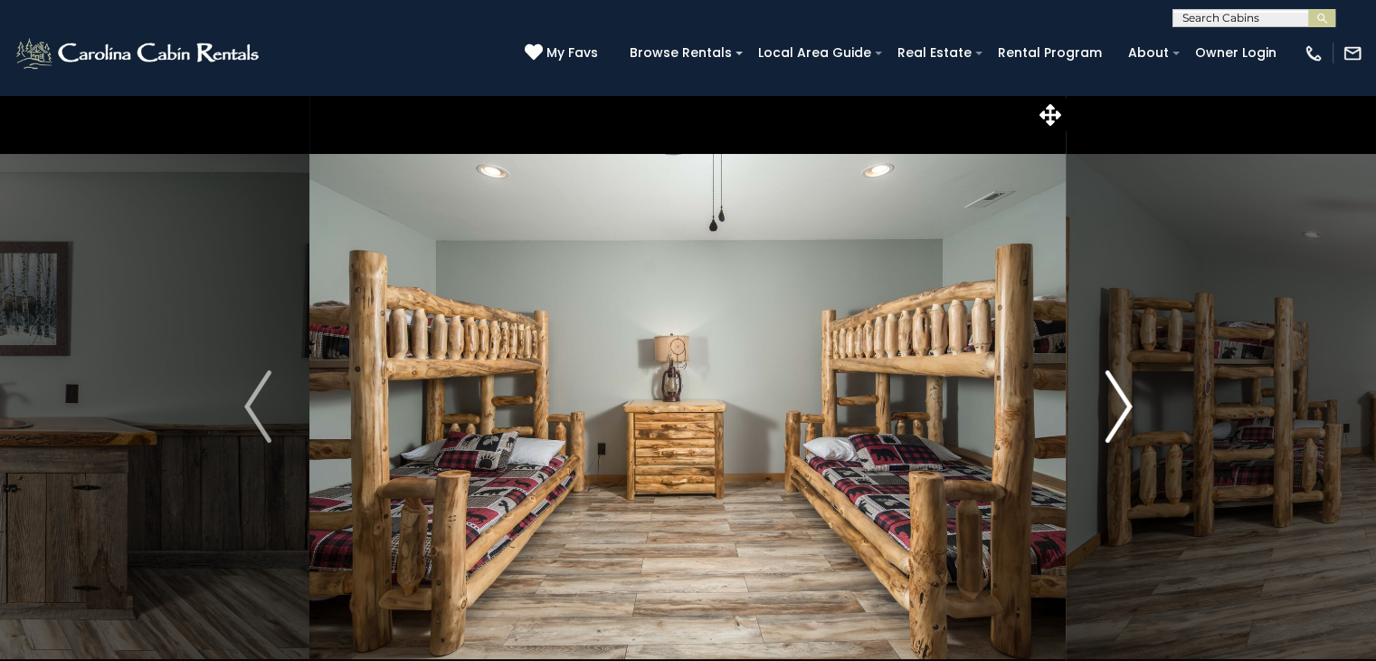
click at [1129, 403] on img "Next" at bounding box center [1118, 406] width 27 height 72
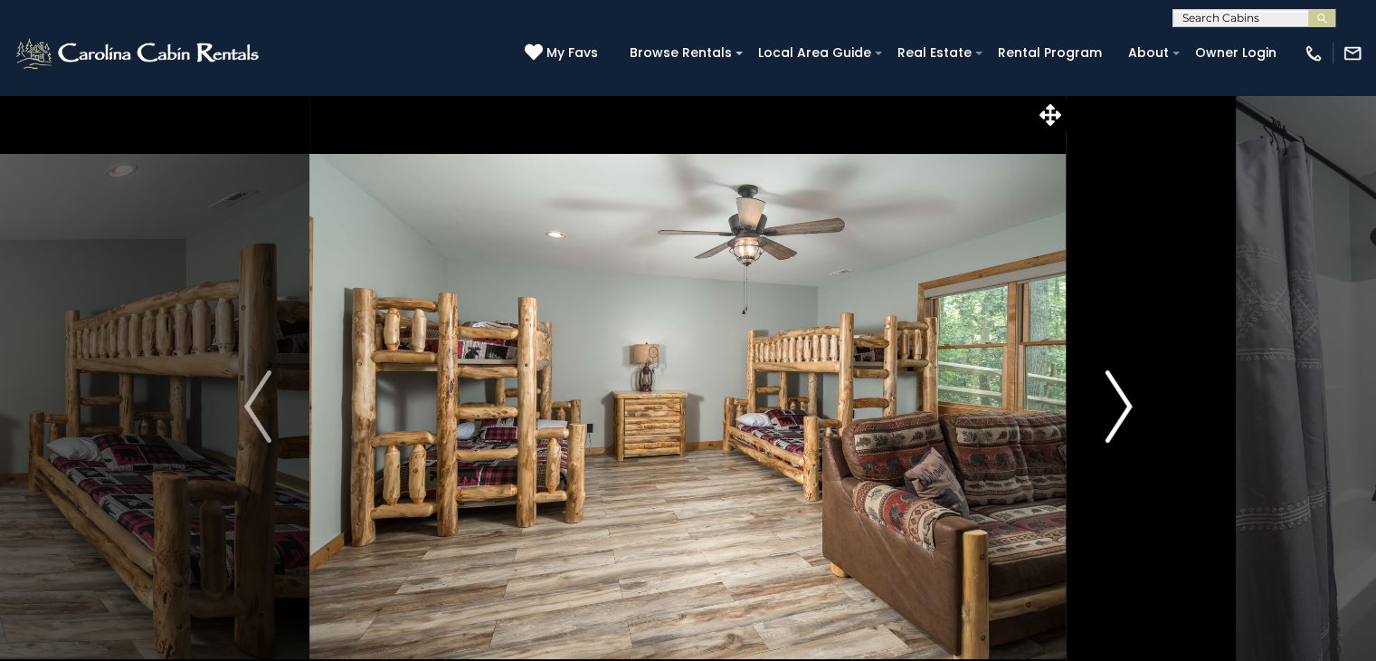
click at [1129, 403] on img "Next" at bounding box center [1118, 406] width 27 height 72
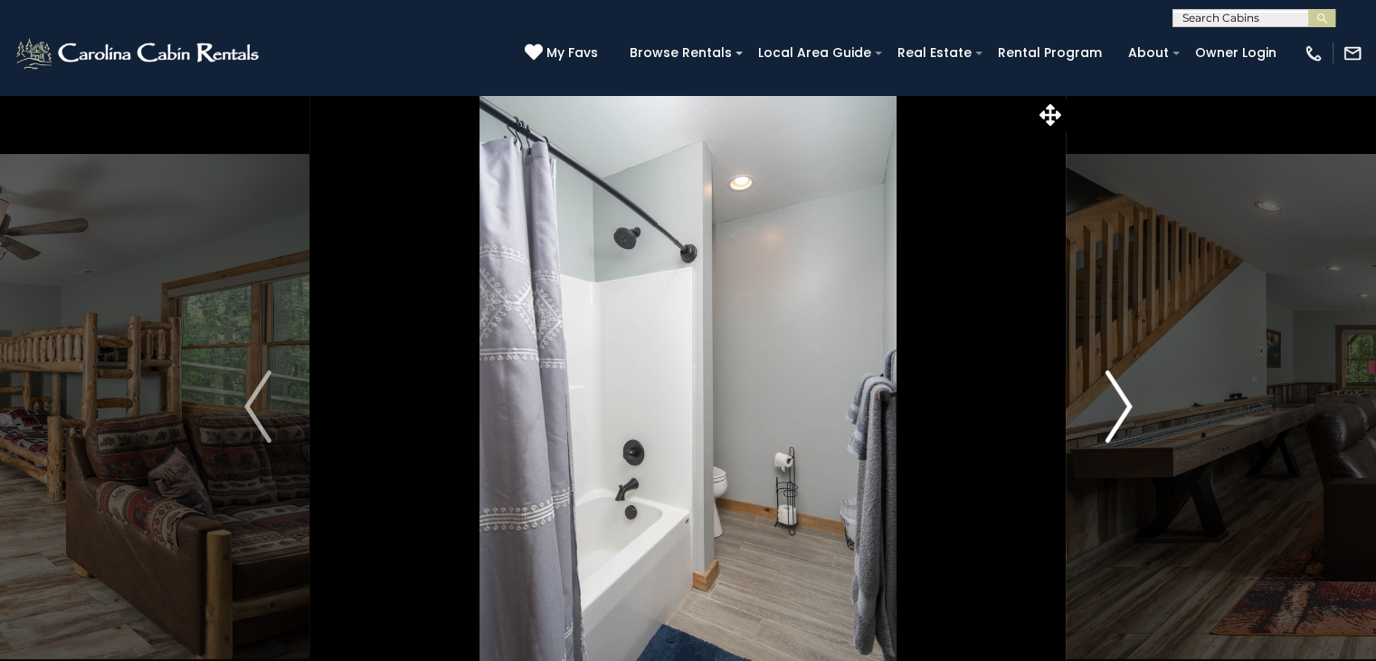
click at [1129, 403] on img "Next" at bounding box center [1118, 406] width 27 height 72
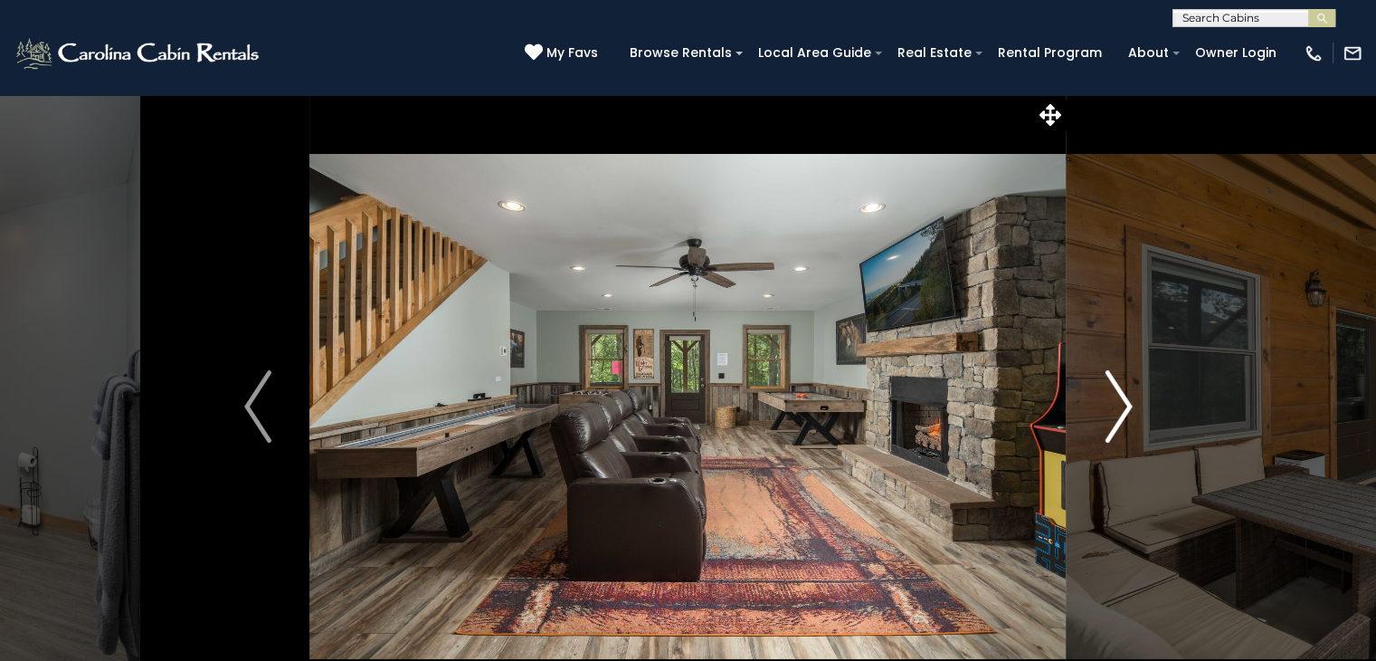
click at [1129, 403] on img "Next" at bounding box center [1118, 406] width 27 height 72
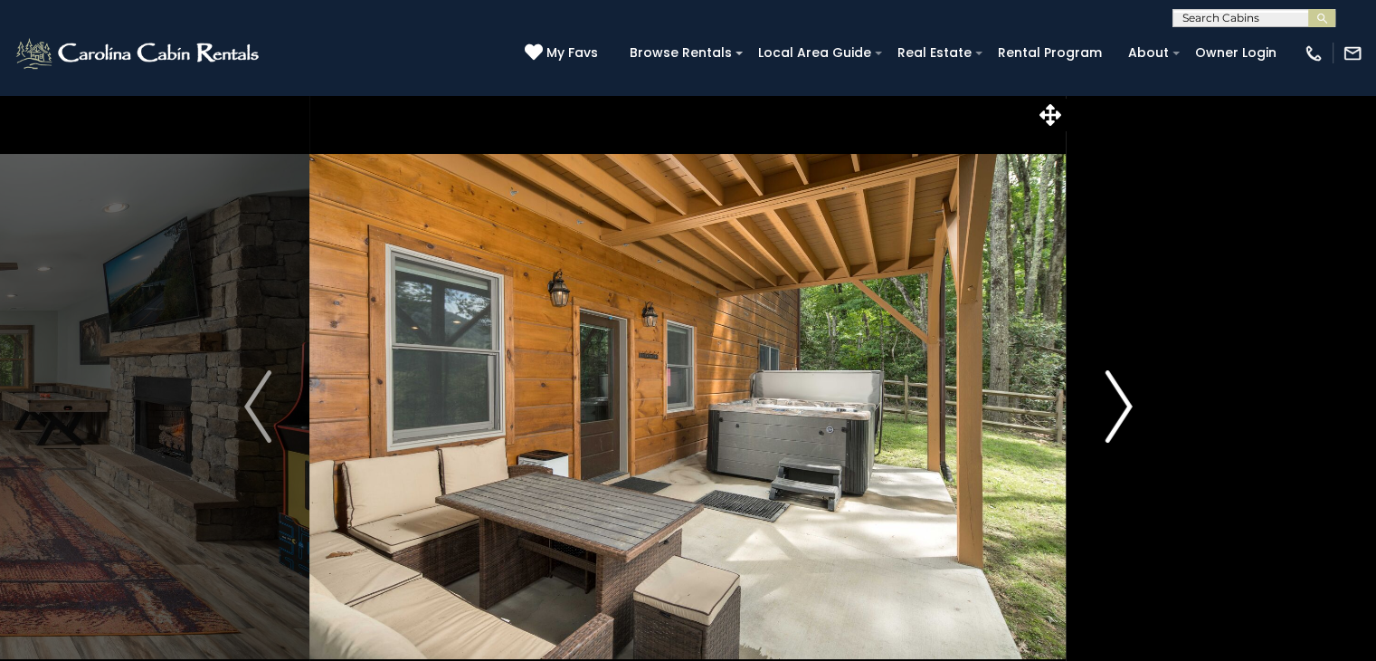
click at [1129, 403] on img "Next" at bounding box center [1118, 406] width 27 height 72
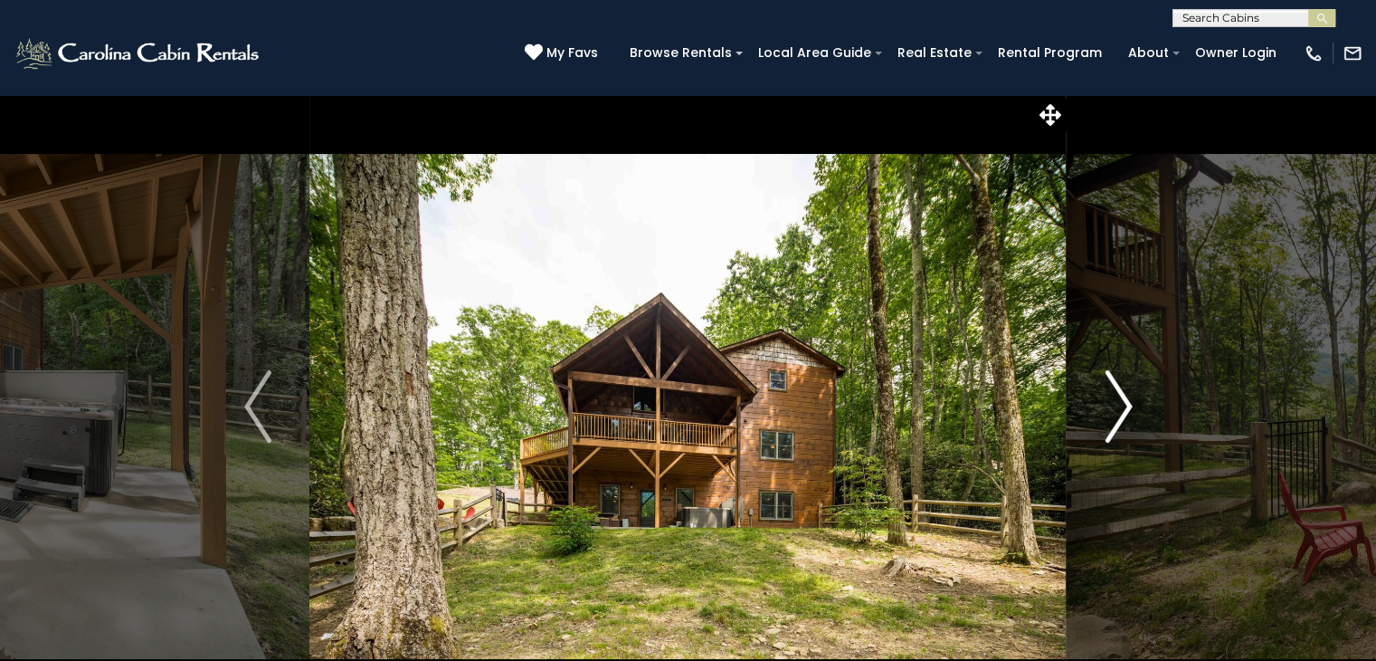
click at [1129, 403] on img "Next" at bounding box center [1118, 406] width 27 height 72
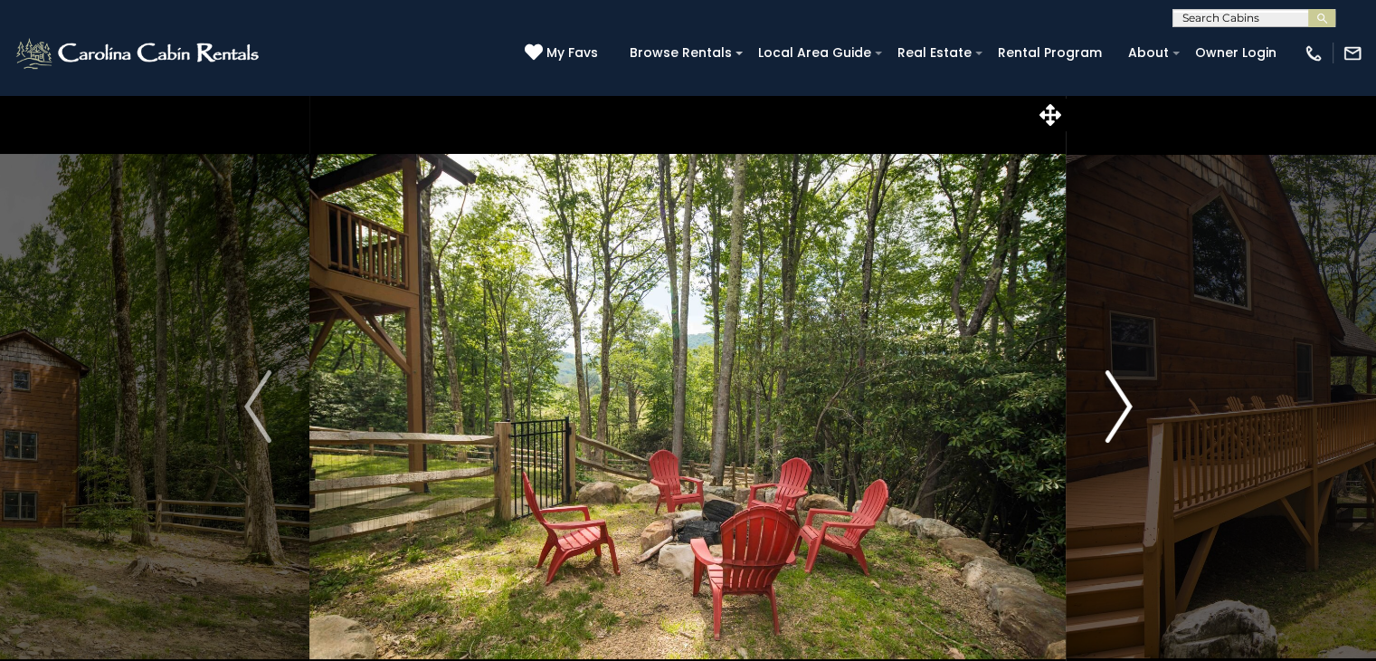
click at [1129, 403] on img "Next" at bounding box center [1118, 406] width 27 height 72
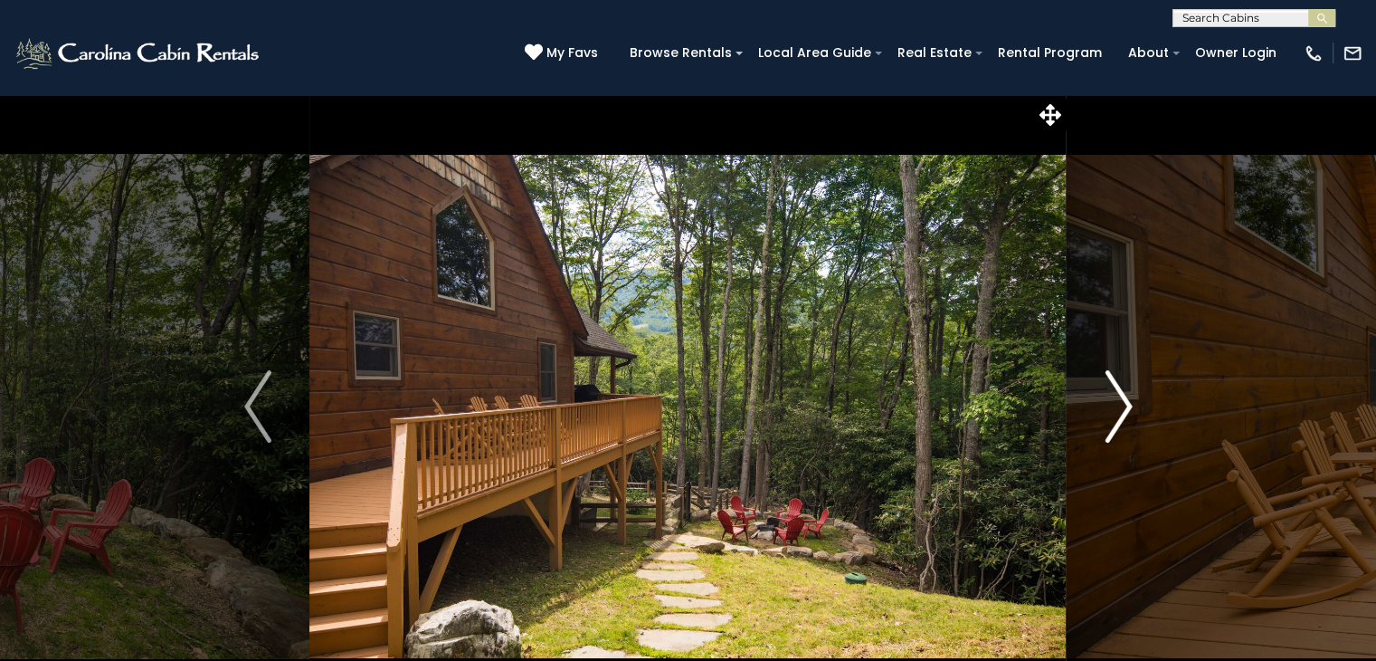
click at [1129, 403] on img "Next" at bounding box center [1118, 406] width 27 height 72
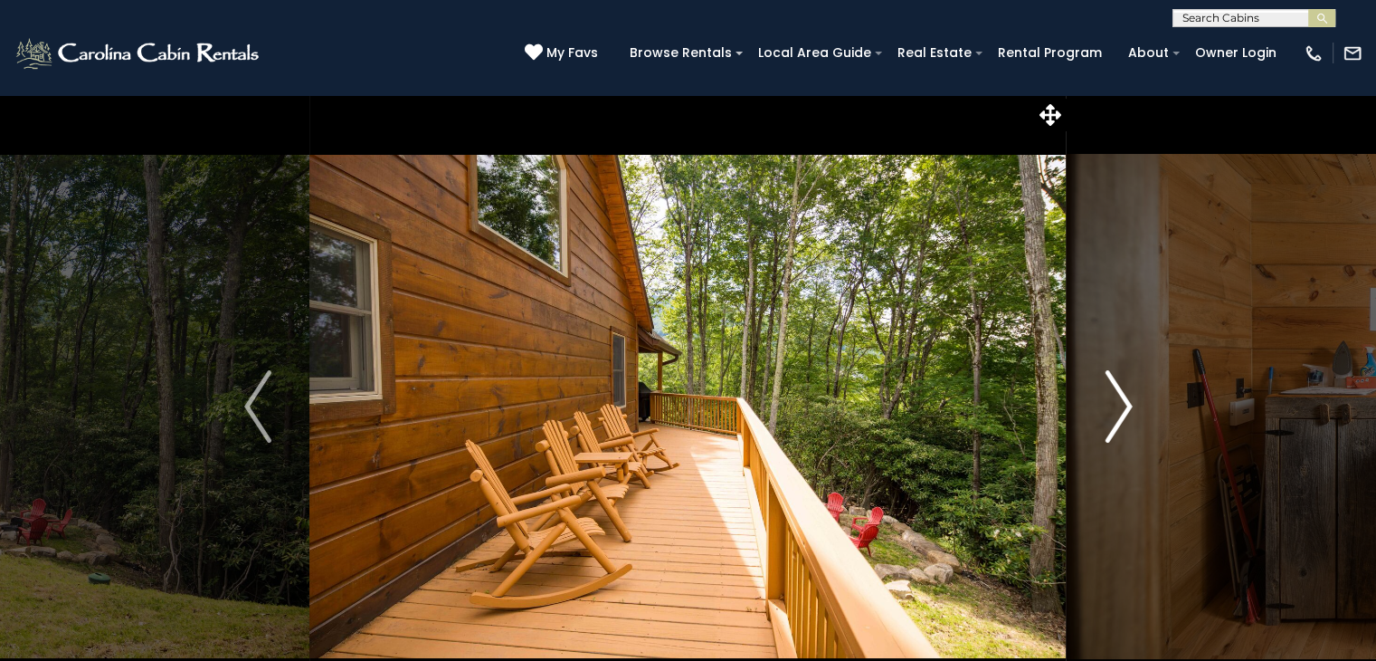
click at [1129, 403] on img "Next" at bounding box center [1118, 406] width 27 height 72
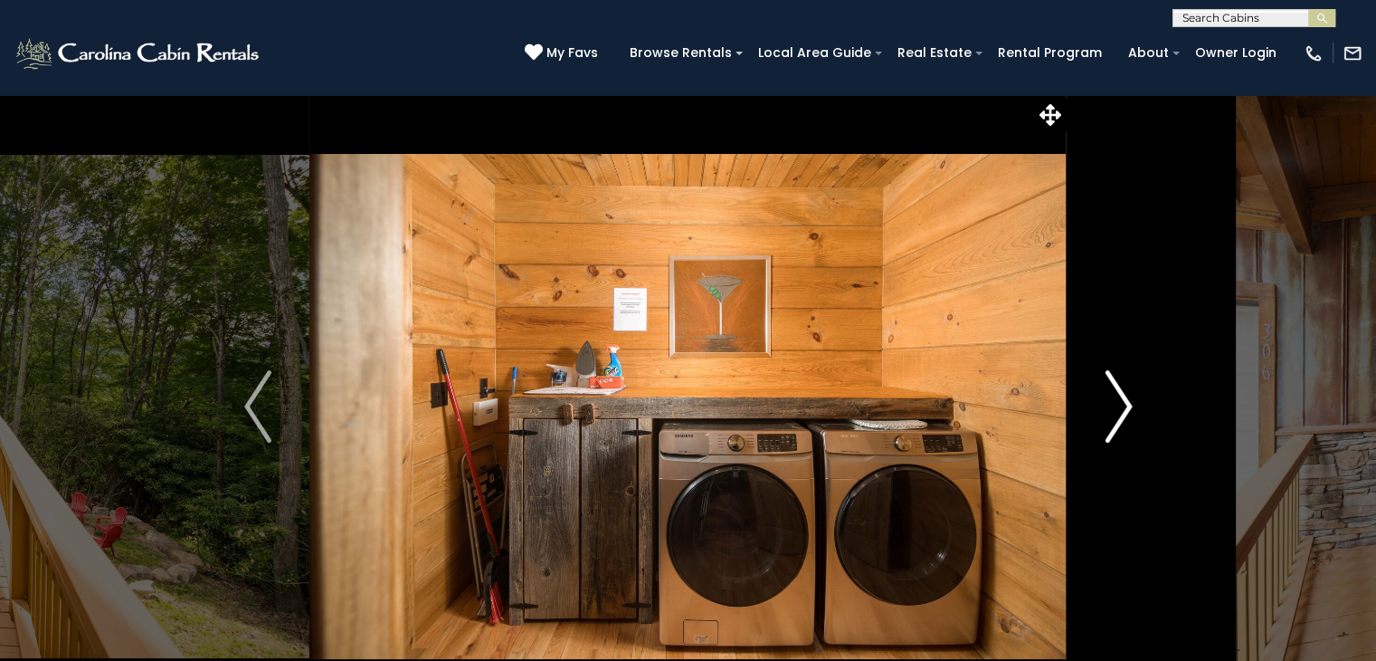
click at [1129, 403] on img "Next" at bounding box center [1118, 406] width 27 height 72
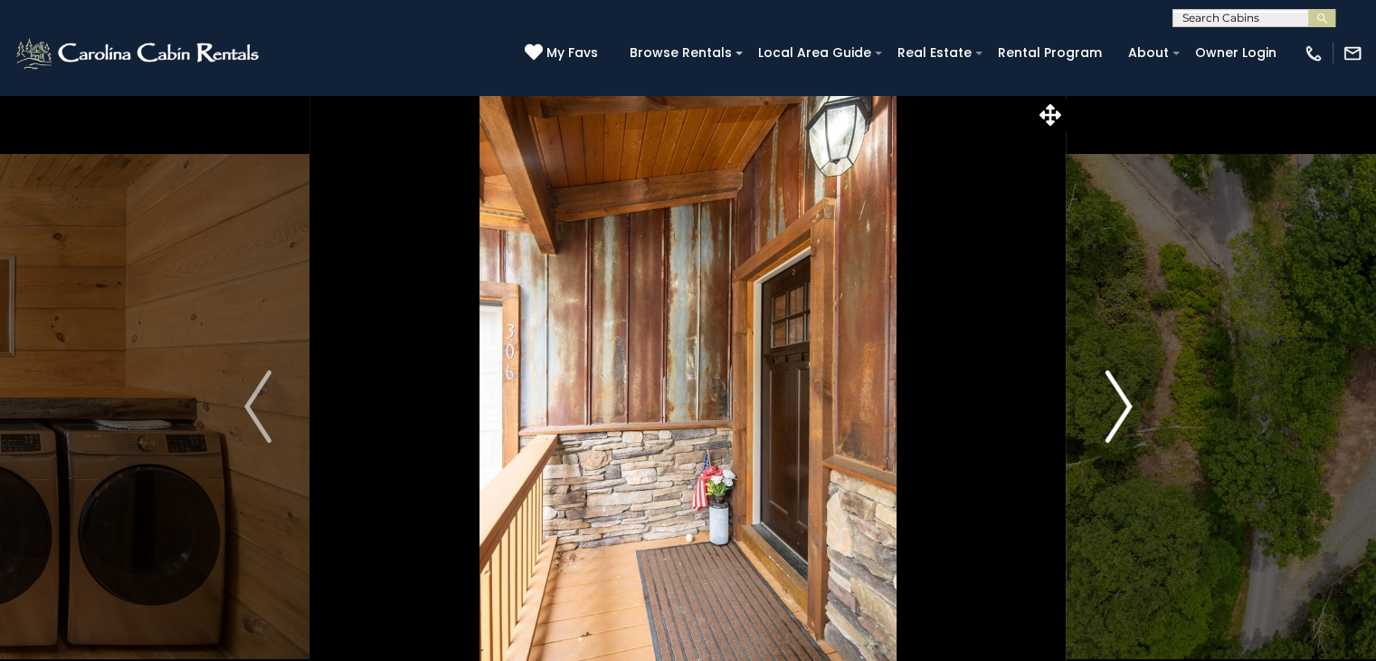
click at [1129, 403] on img "Next" at bounding box center [1118, 406] width 27 height 72
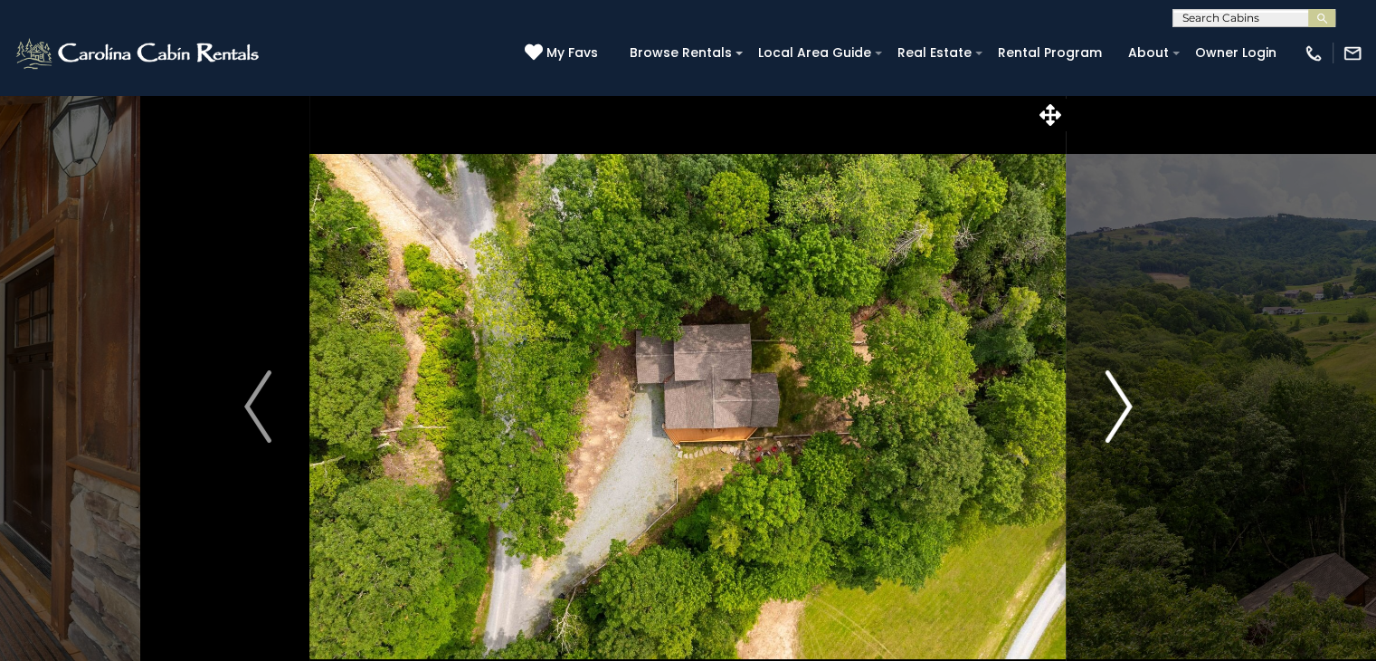
click at [1129, 403] on img "Next" at bounding box center [1118, 406] width 27 height 72
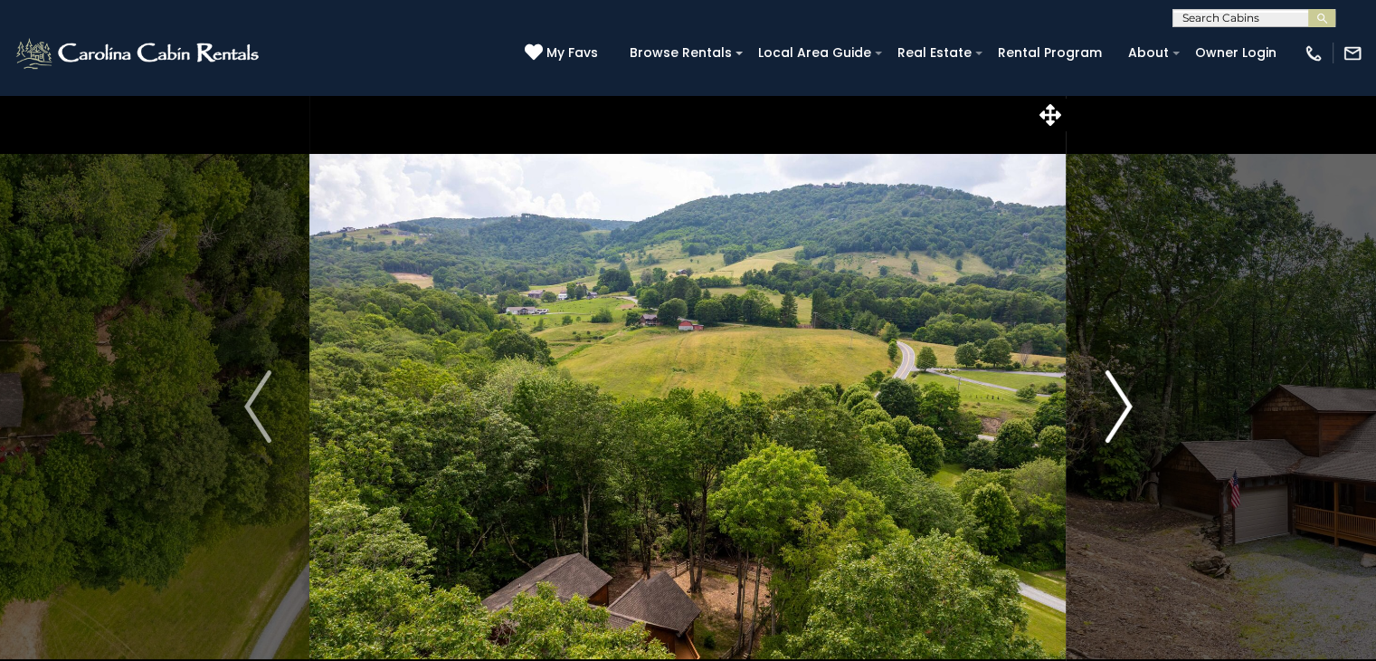
click at [1129, 403] on img "Next" at bounding box center [1118, 406] width 27 height 72
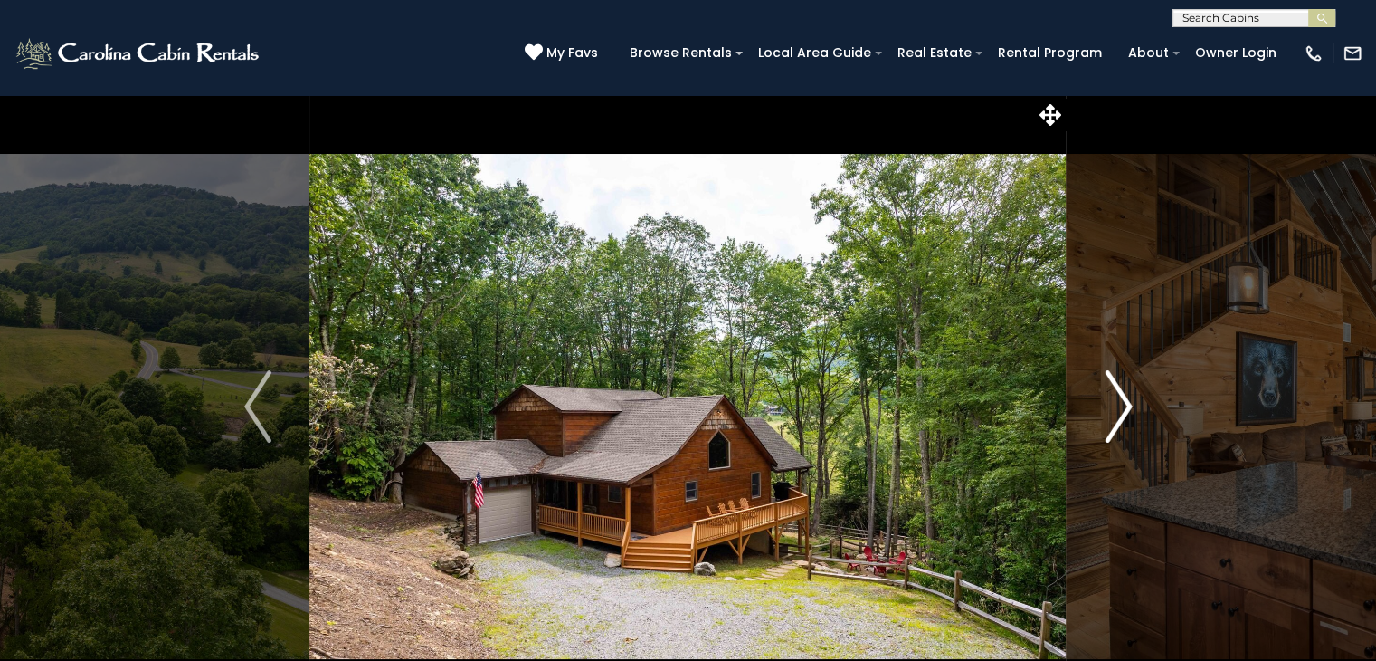
click at [1129, 403] on img "Next" at bounding box center [1118, 406] width 27 height 72
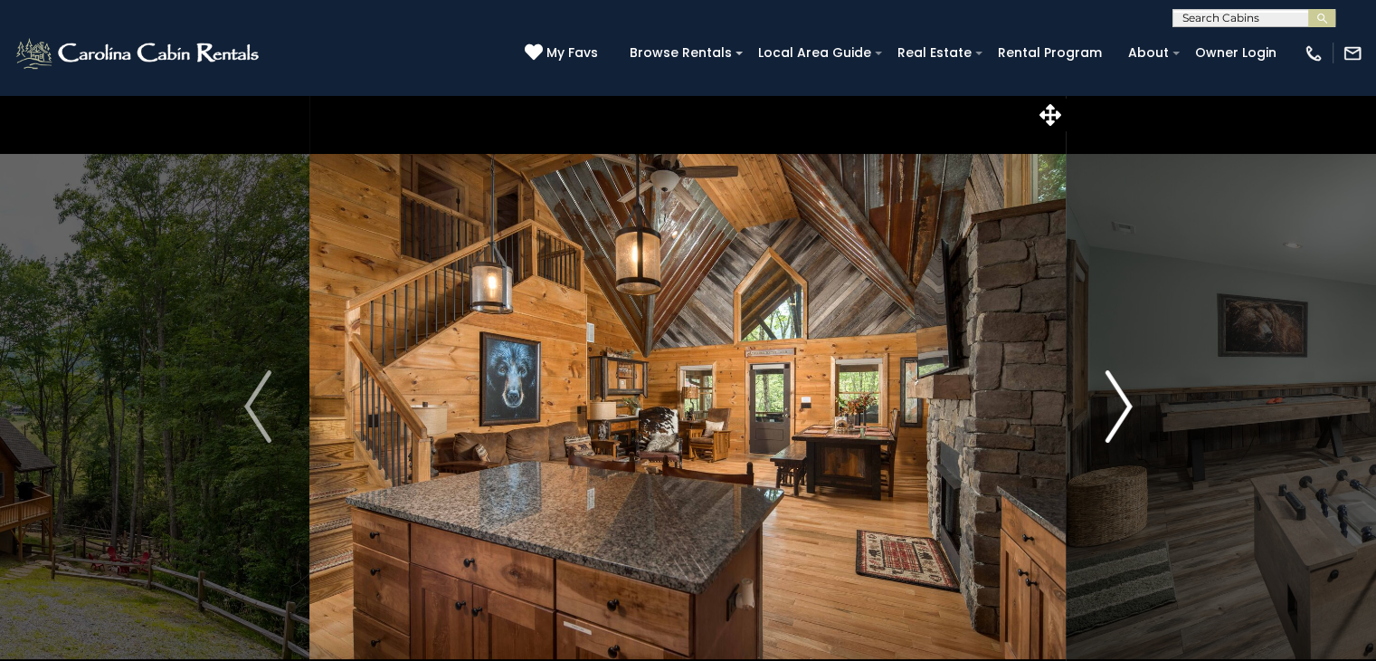
click at [1129, 403] on img "Next" at bounding box center [1118, 406] width 27 height 72
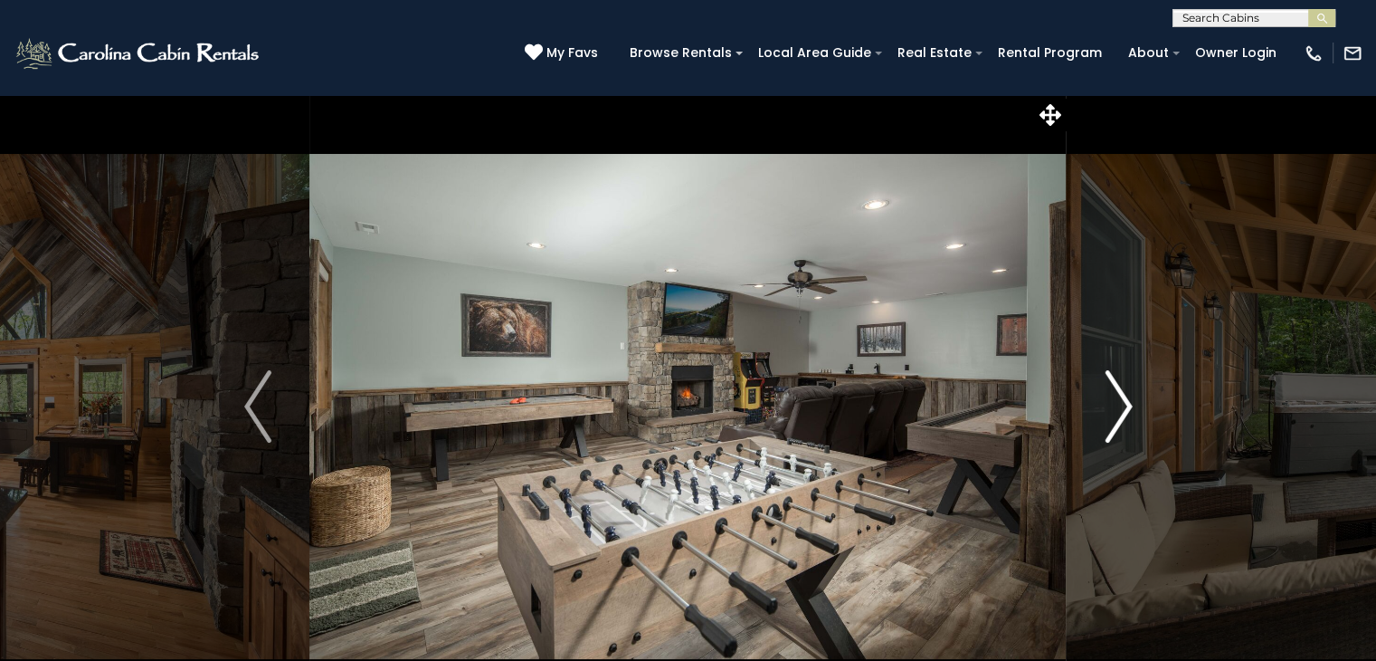
click at [1129, 403] on img "Next" at bounding box center [1118, 406] width 27 height 72
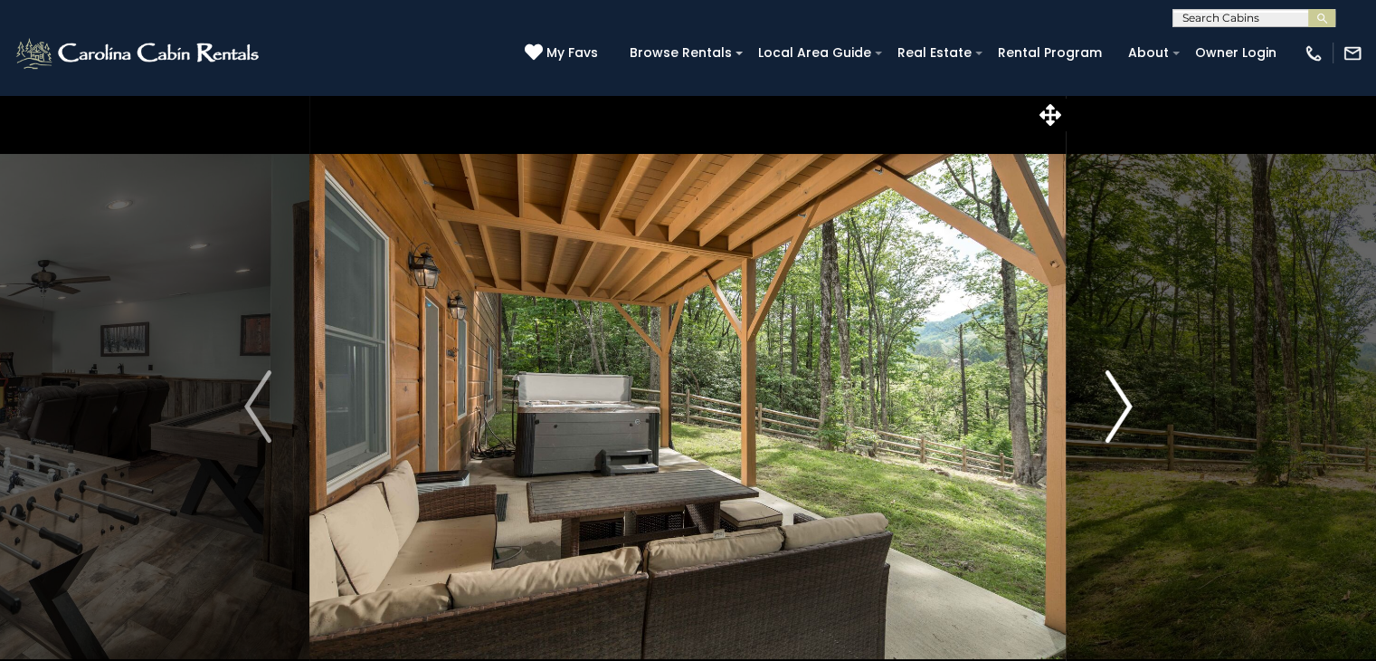
click at [1129, 403] on img "Next" at bounding box center [1118, 406] width 27 height 72
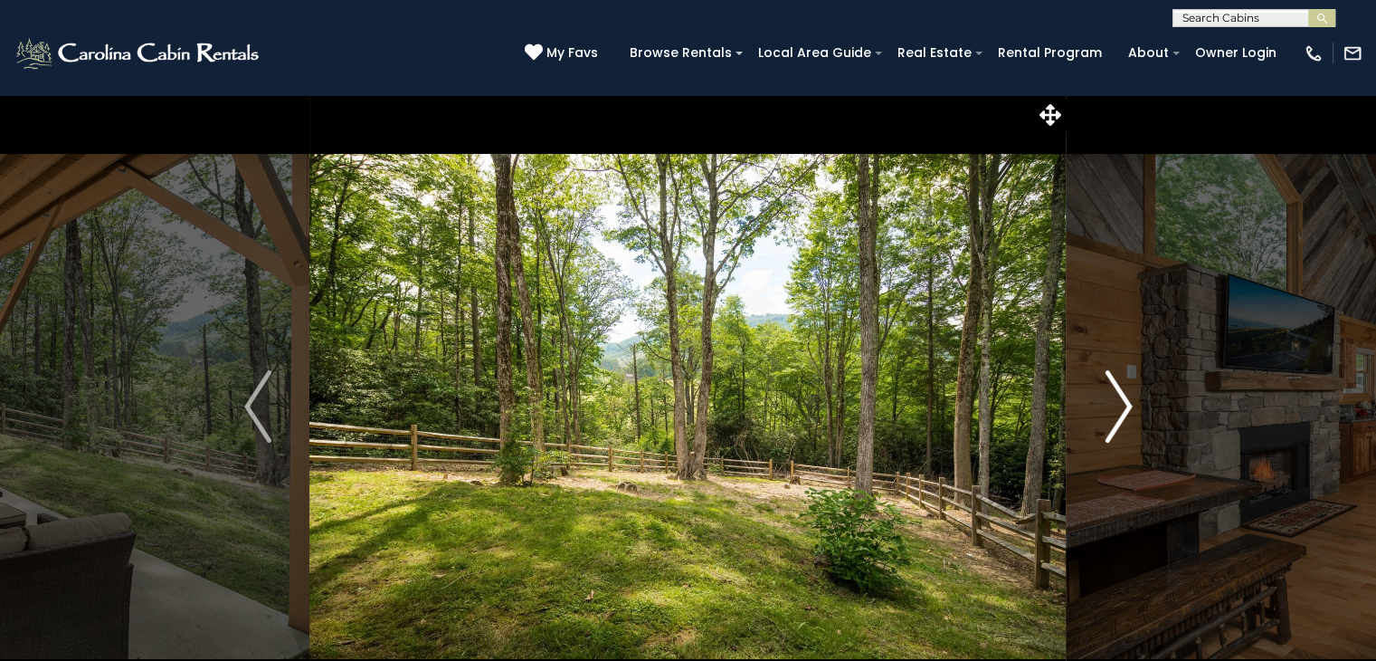
click at [1129, 403] on img "Next" at bounding box center [1118, 406] width 27 height 72
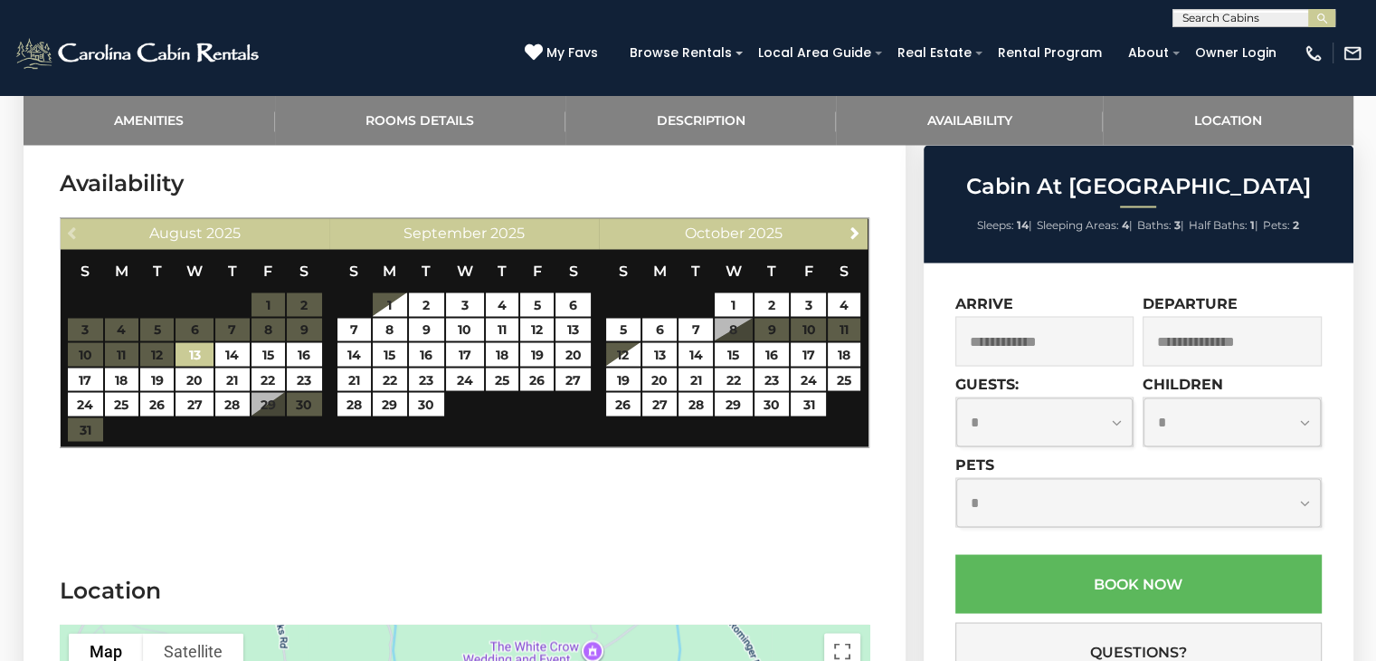
scroll to position [3131, 0]
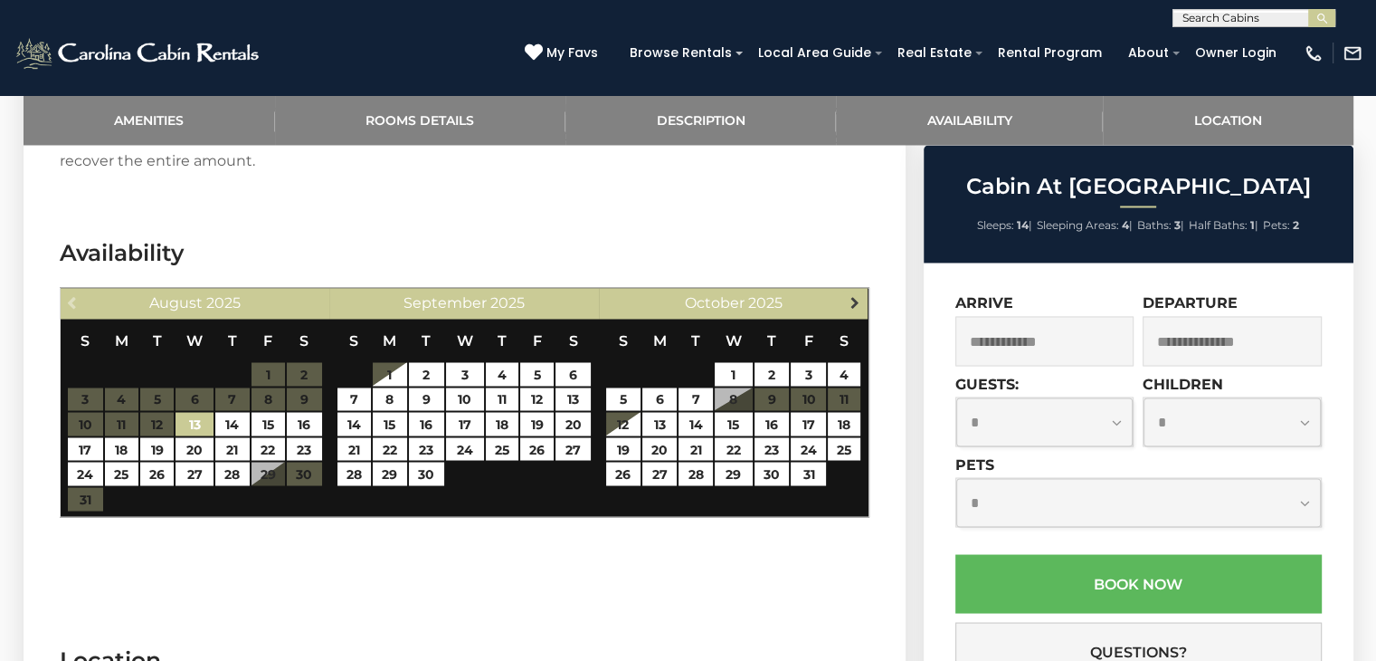
click at [858, 295] on span "Next" at bounding box center [855, 302] width 14 height 14
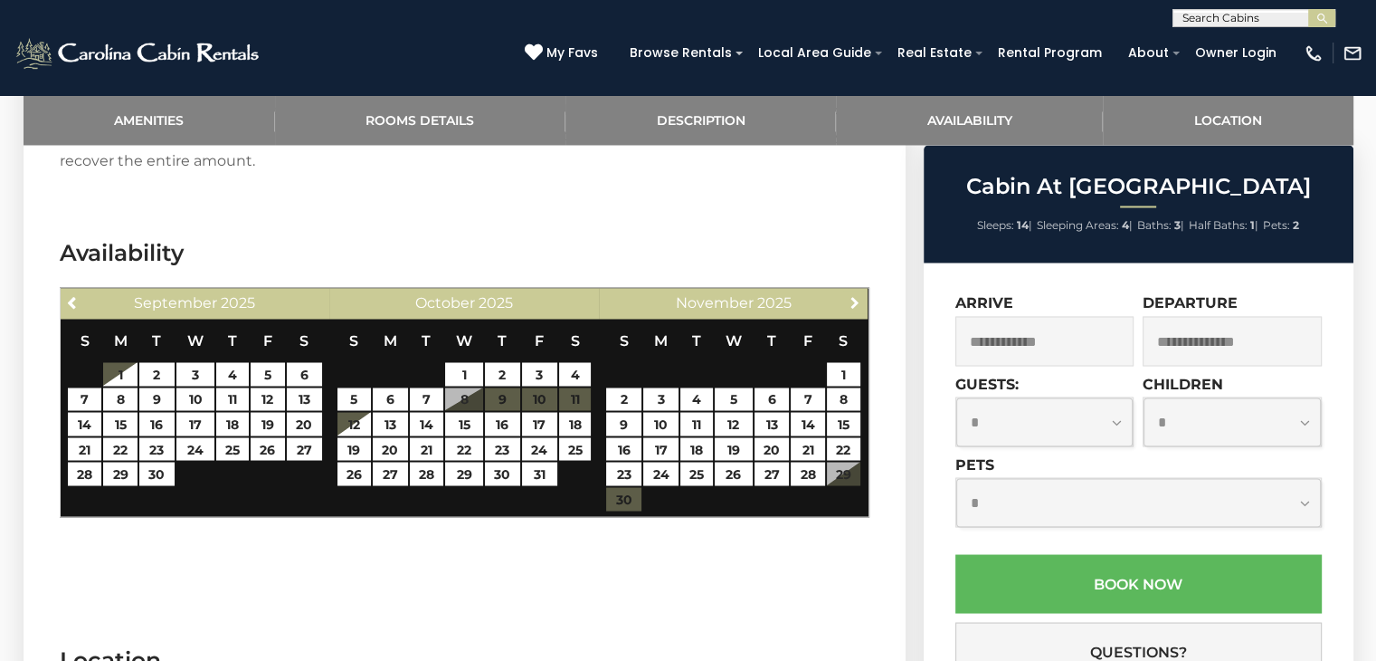
click at [858, 295] on span "Next" at bounding box center [855, 302] width 14 height 14
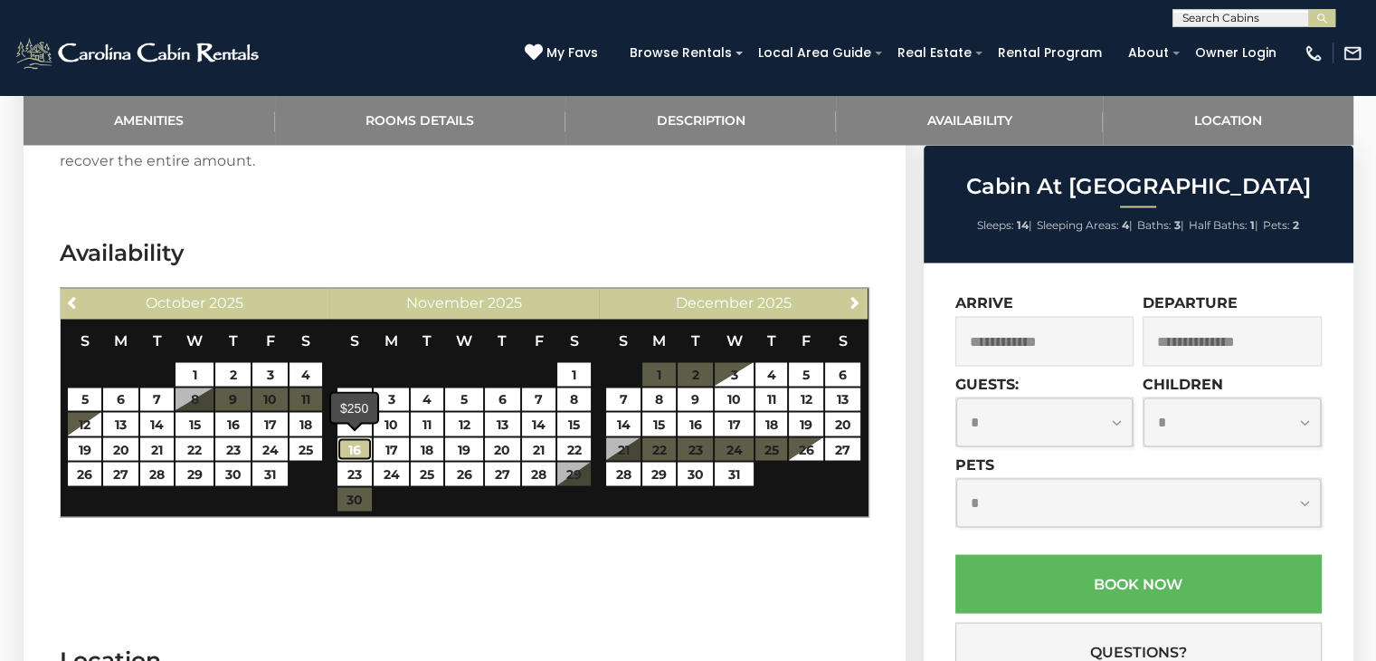
click at [351, 443] on link "16" at bounding box center [355, 449] width 35 height 24
type input "**********"
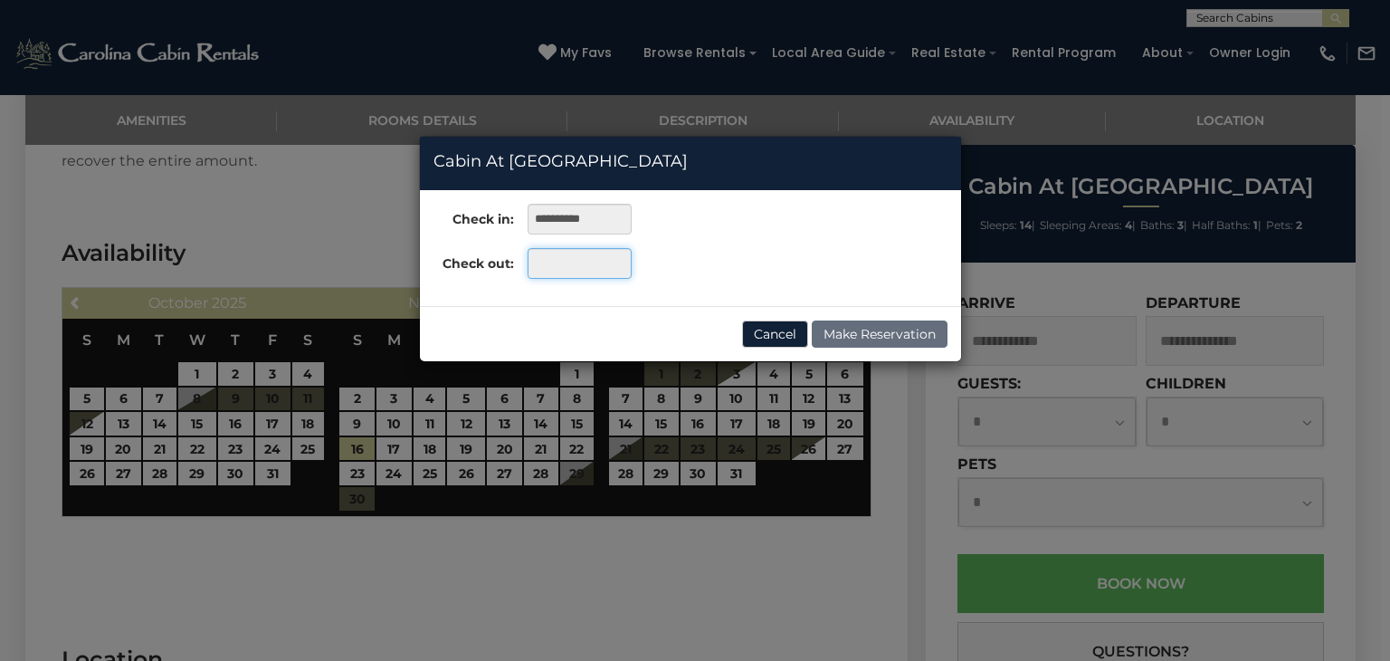
click at [575, 265] on input "text" at bounding box center [580, 263] width 104 height 31
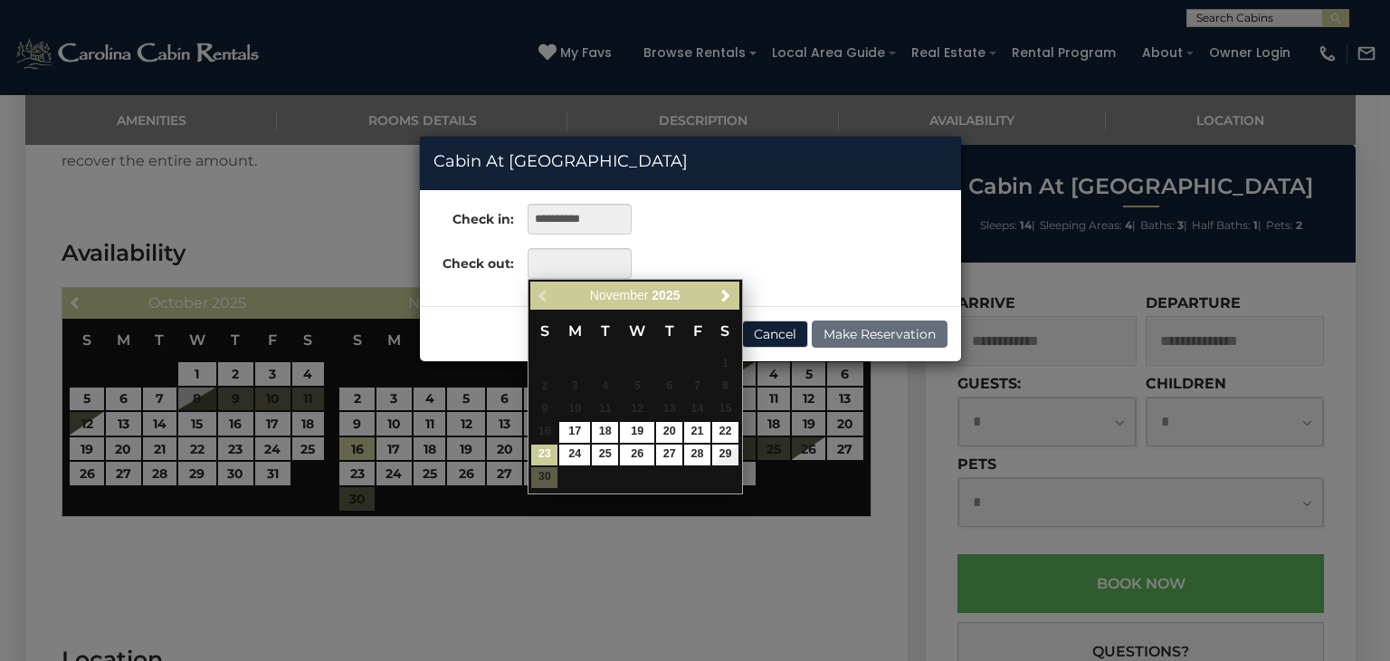
click at [547, 447] on link "23" at bounding box center [544, 454] width 26 height 21
type input "**********"
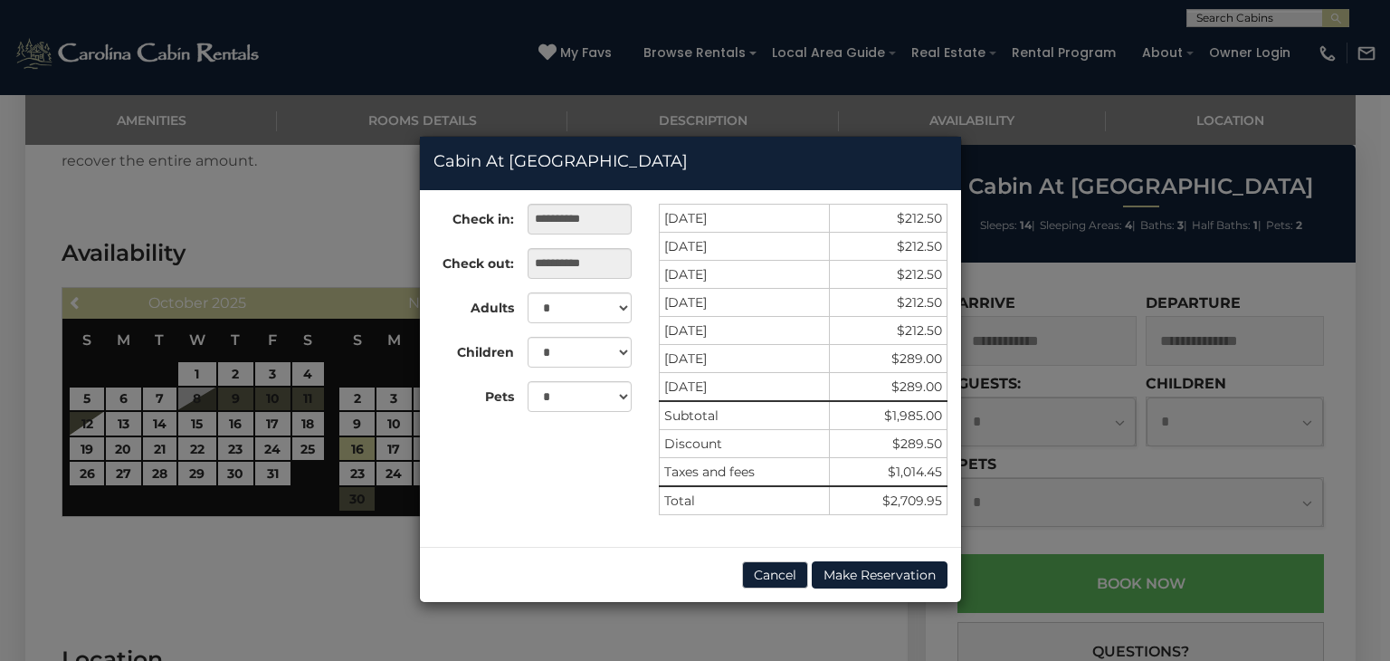
click at [357, 190] on div "**********" at bounding box center [695, 330] width 1390 height 661
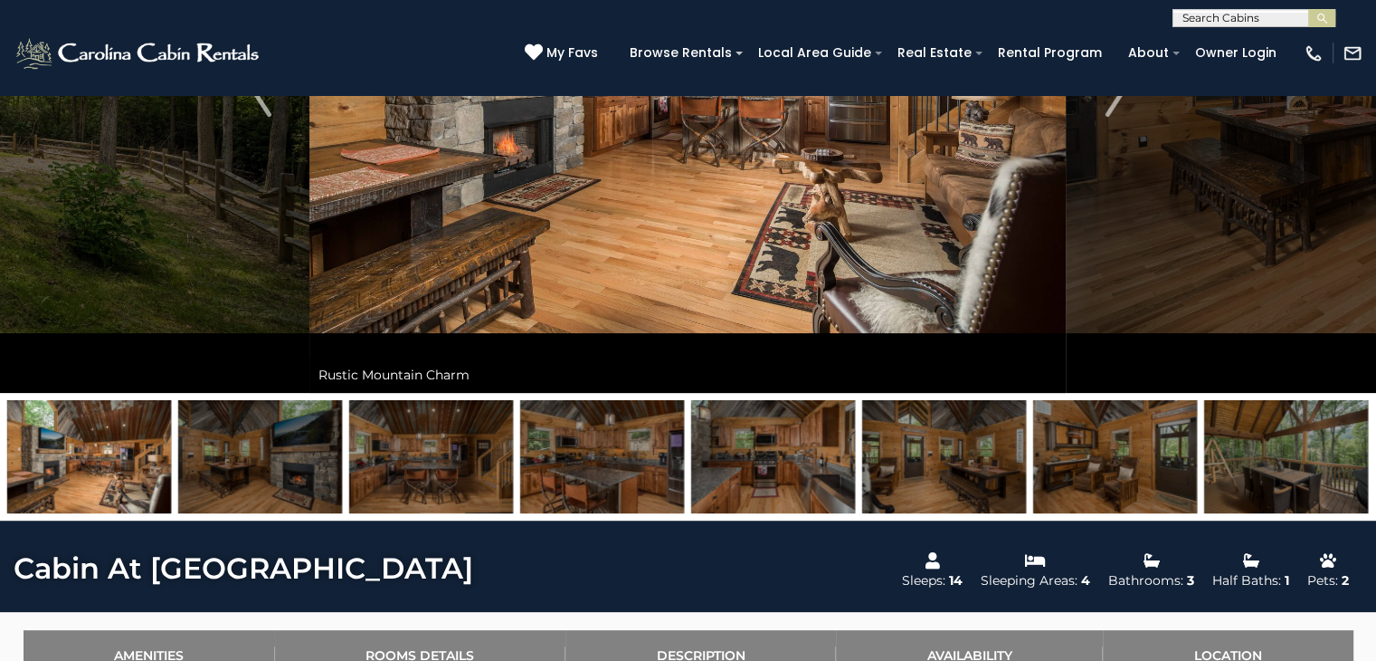
scroll to position [0, 0]
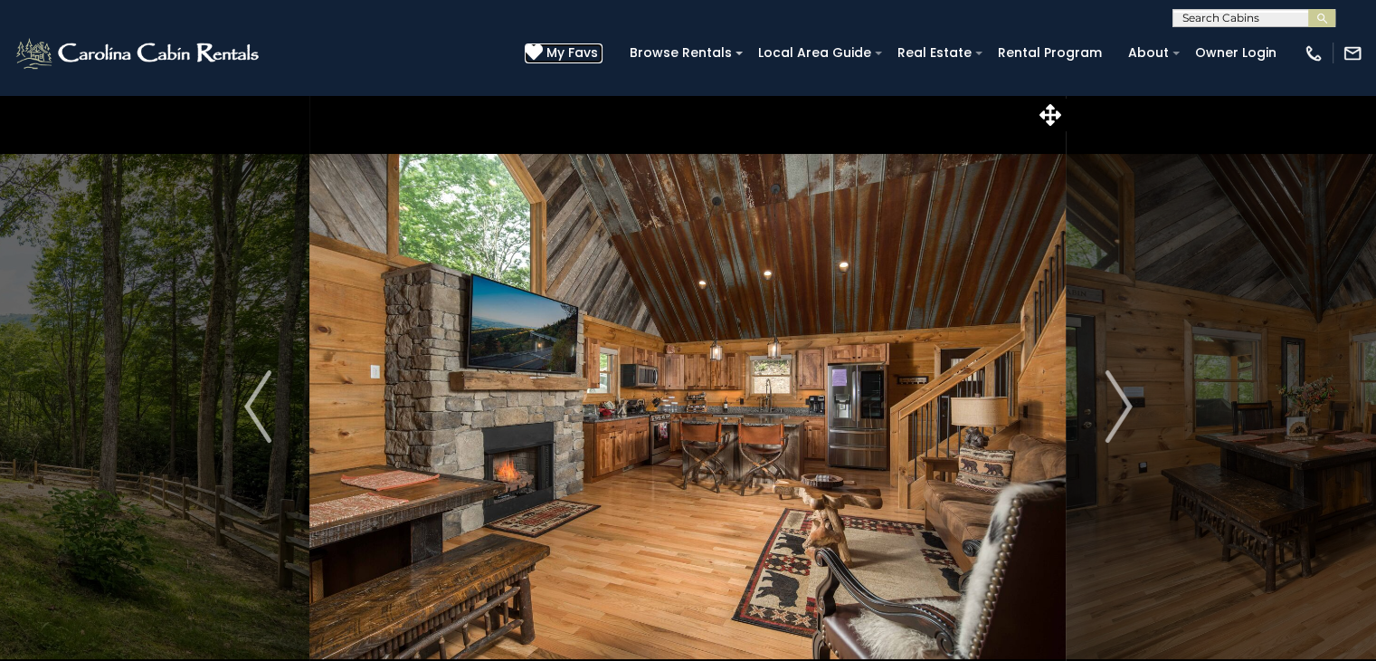
click at [543, 47] on icon at bounding box center [534, 52] width 18 height 18
